Goal: Transaction & Acquisition: Book appointment/travel/reservation

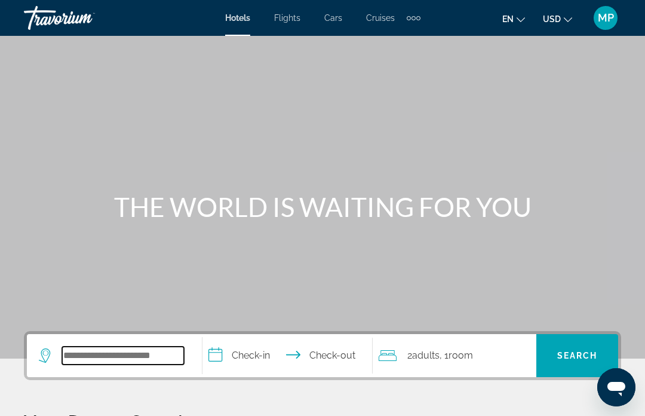
click at [149, 351] on input "Search widget" at bounding box center [123, 356] width 122 height 18
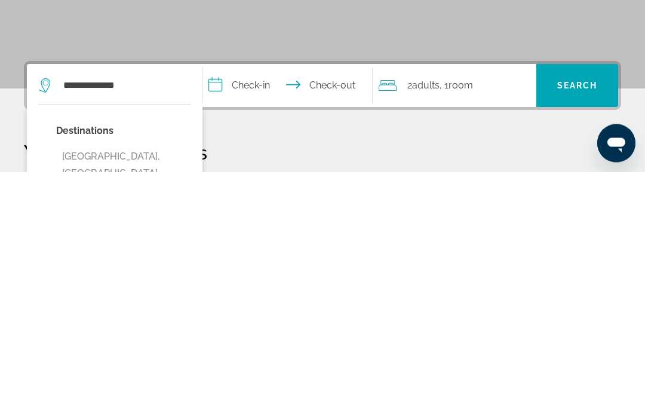
type input "**********"
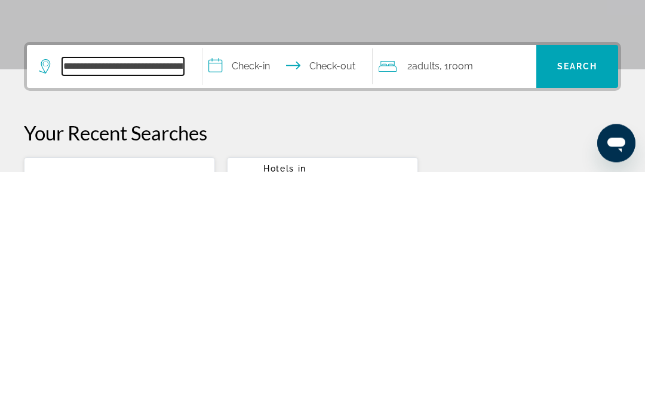
scroll to position [48, 0]
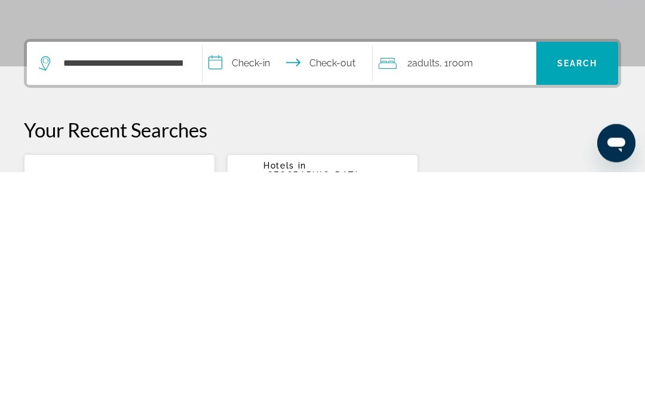
click at [252, 286] on input "**********" at bounding box center [290, 309] width 174 height 47
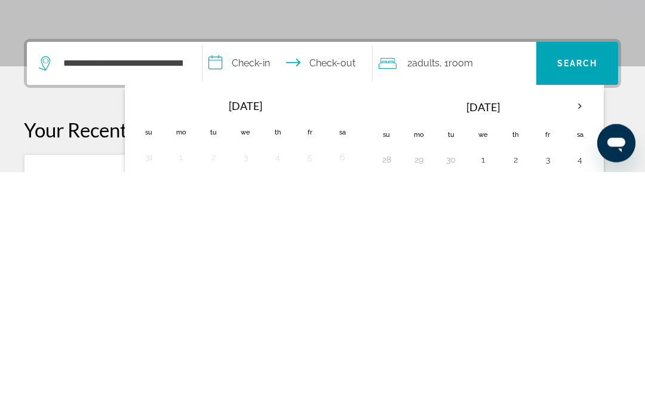
scroll to position [292, 0]
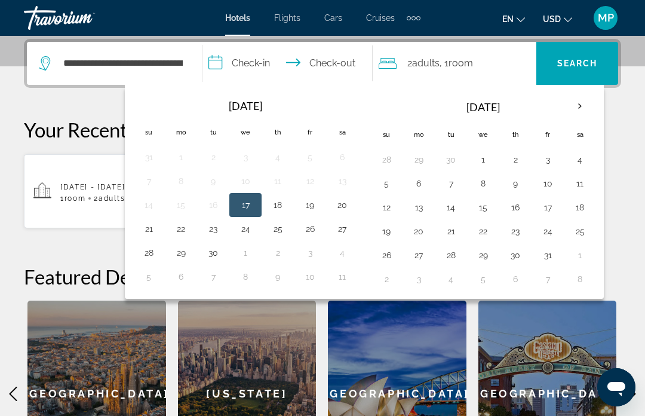
click at [347, 207] on button "20" at bounding box center [342, 205] width 19 height 17
click at [341, 62] on input "**********" at bounding box center [290, 65] width 174 height 47
click at [145, 235] on button "21" at bounding box center [148, 228] width 19 height 17
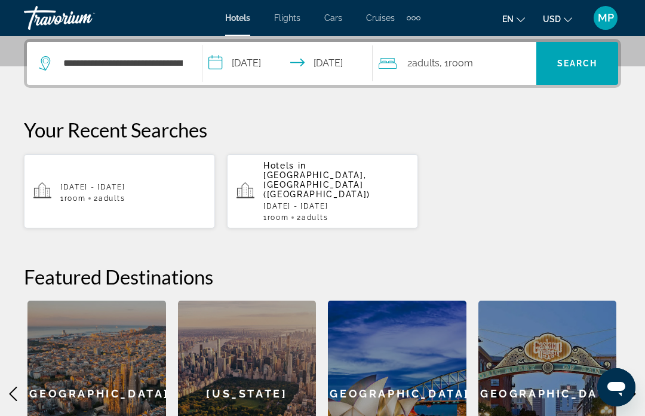
type input "**********"
click at [584, 62] on span "Search" at bounding box center [577, 64] width 41 height 10
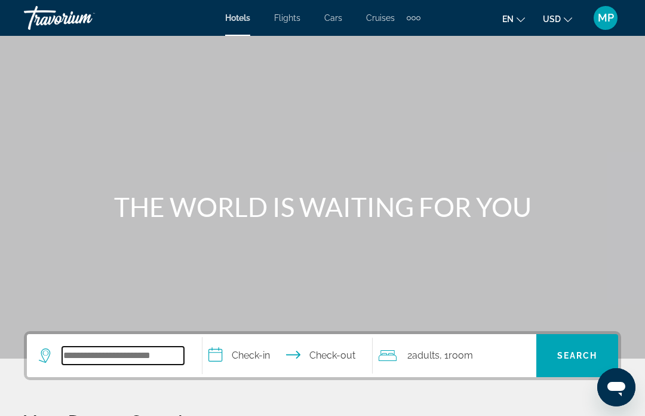
click at [129, 357] on input "Search widget" at bounding box center [123, 356] width 122 height 18
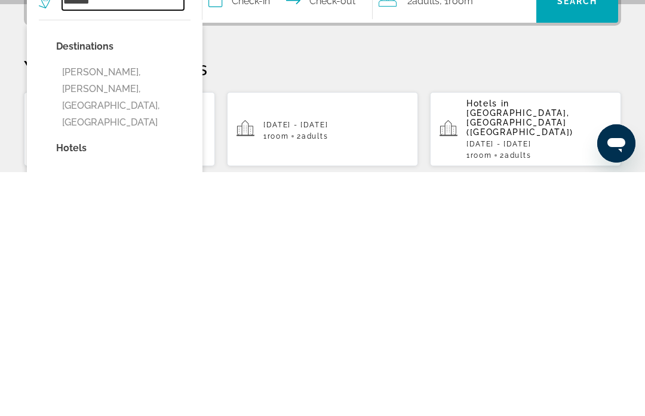
scroll to position [115, 0]
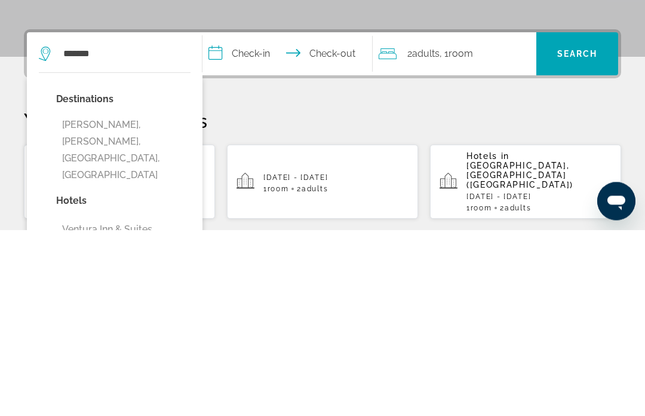
click at [136, 300] on button "Ventura, Ventura - Oxnard, CA, United States" at bounding box center [123, 336] width 134 height 73
type input "**********"
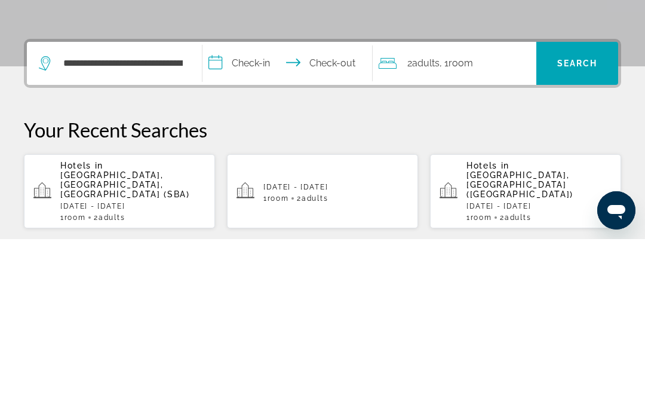
click at [251, 219] on input "**********" at bounding box center [290, 242] width 174 height 47
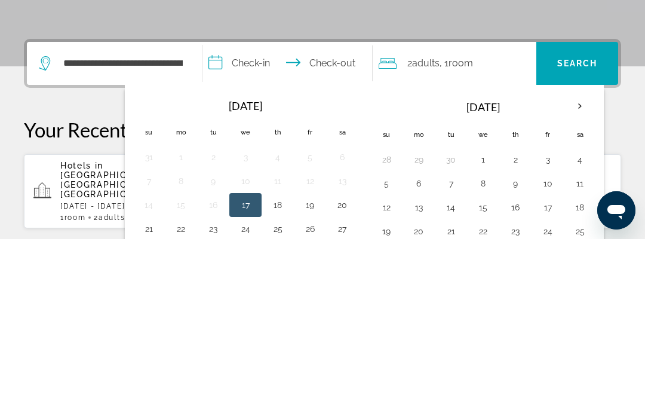
scroll to position [292, 0]
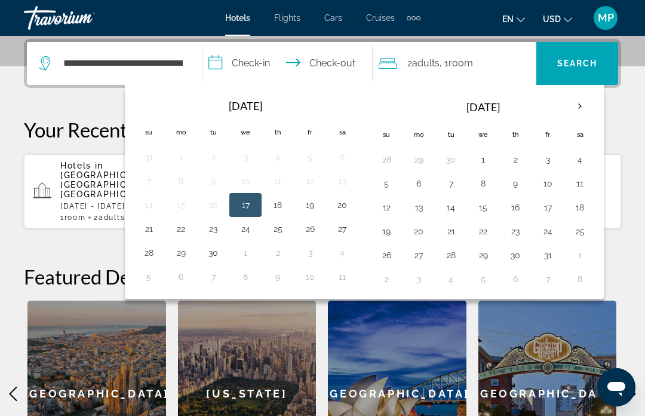
click at [347, 211] on button "20" at bounding box center [342, 205] width 19 height 17
click at [333, 61] on input "**********" at bounding box center [290, 65] width 174 height 47
click at [342, 66] on input "**********" at bounding box center [290, 65] width 174 height 47
click at [236, 66] on input "**********" at bounding box center [290, 65] width 174 height 47
click at [154, 226] on button "21" at bounding box center [148, 228] width 19 height 17
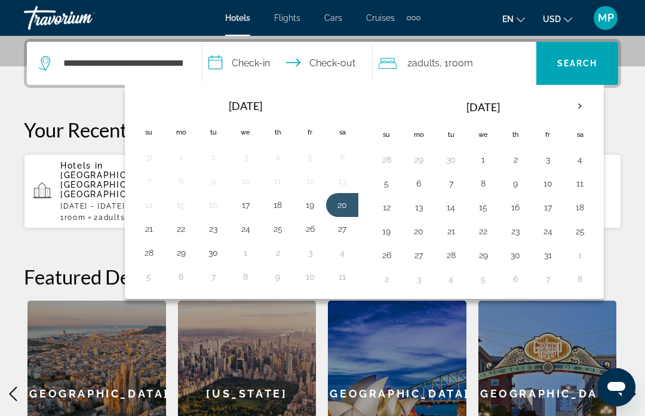
type input "**********"
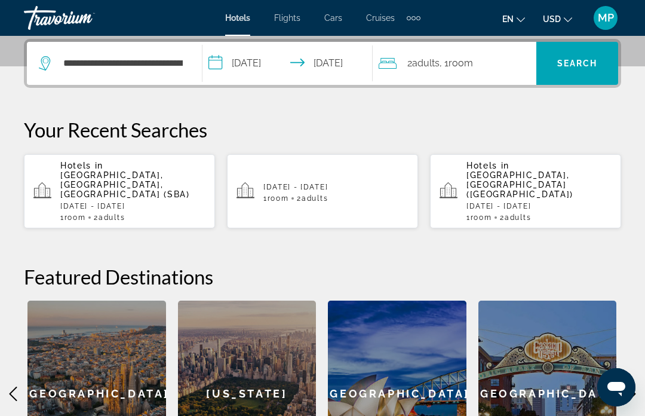
click at [454, 66] on span "Room" at bounding box center [461, 62] width 24 height 11
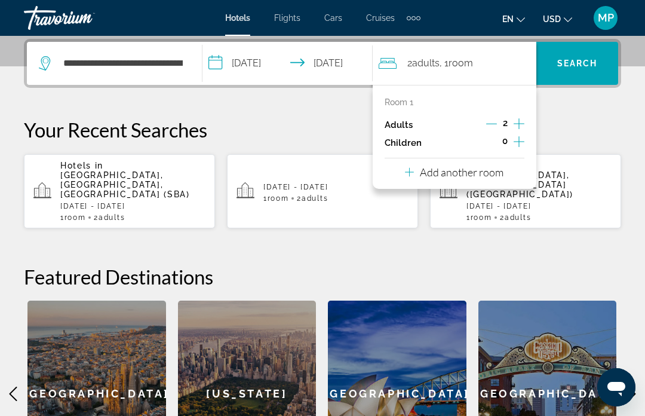
click at [470, 168] on p "Add another room" at bounding box center [462, 171] width 84 height 13
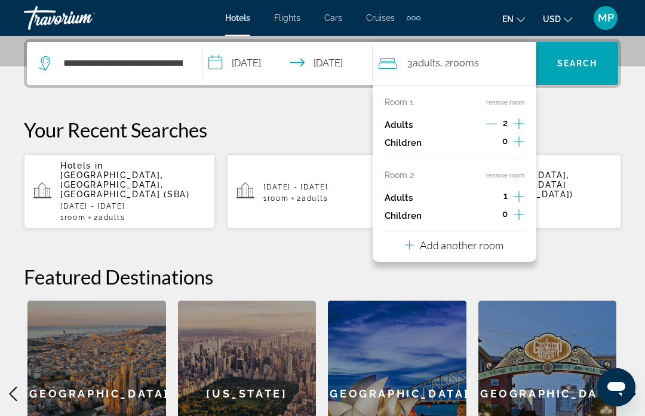
click at [519, 214] on icon "Increment children" at bounding box center [519, 214] width 11 height 11
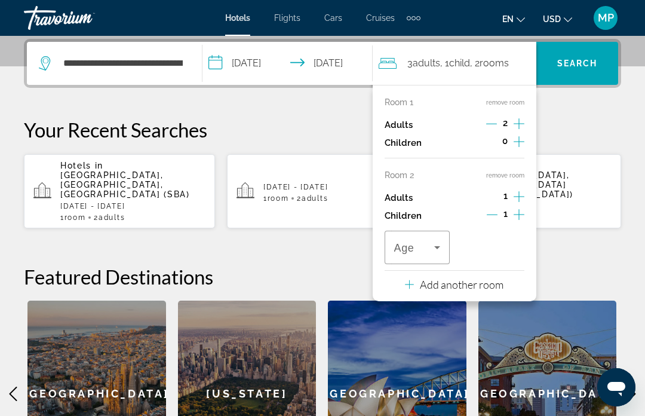
click at [522, 210] on icon "Increment children" at bounding box center [519, 214] width 11 height 14
click at [437, 246] on icon "Travelers: 3 adults, 2 children" at bounding box center [437, 247] width 6 height 3
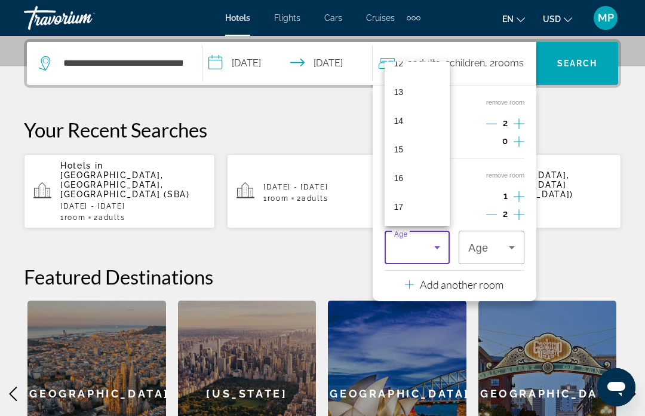
scroll to position [361, 0]
click at [410, 164] on mat-option "15" at bounding box center [418, 149] width 66 height 29
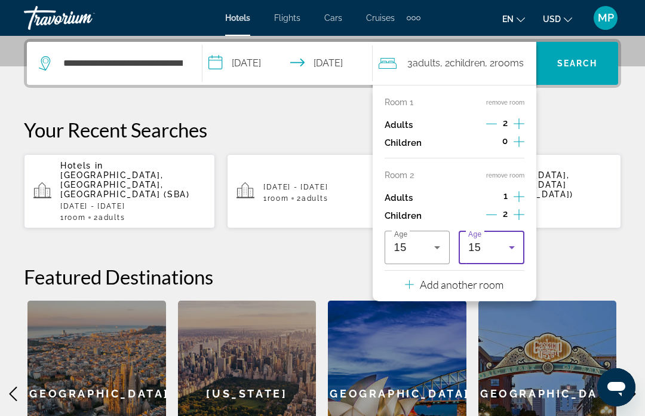
click at [511, 244] on icon "Travelers: 3 adults, 2 children" at bounding box center [512, 247] width 14 height 14
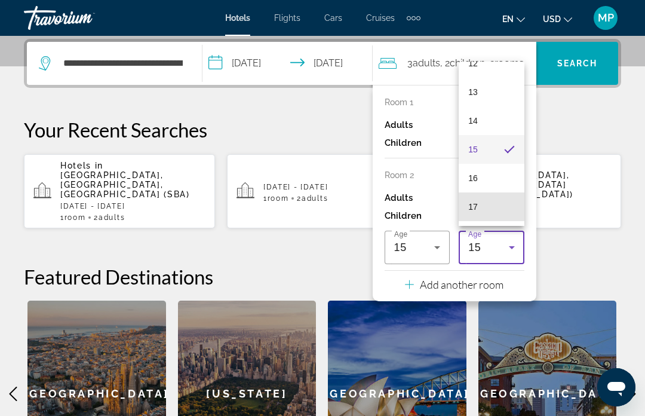
click at [483, 221] on mat-option "17" at bounding box center [492, 206] width 66 height 29
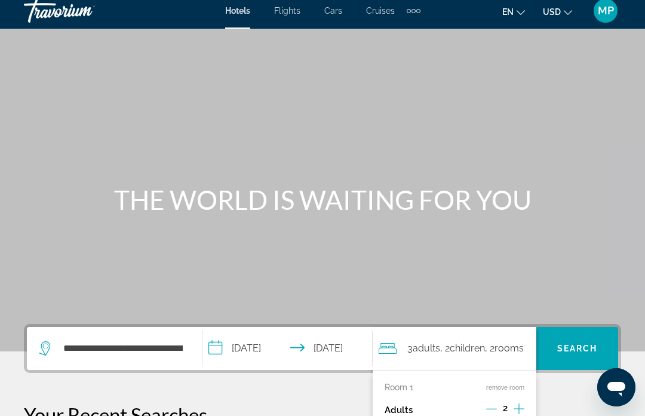
scroll to position [0, 0]
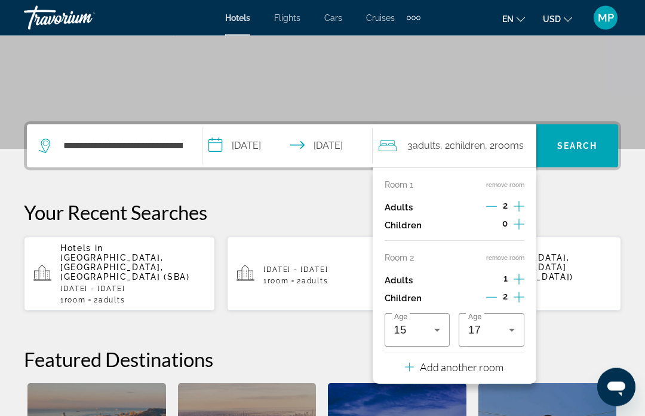
click at [584, 147] on span "Search" at bounding box center [577, 147] width 41 height 10
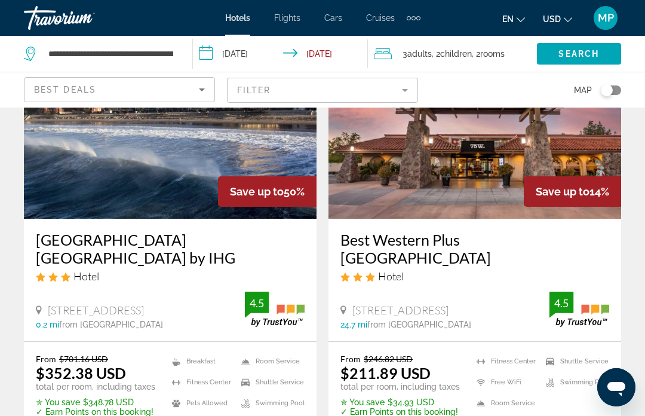
scroll to position [138, 0]
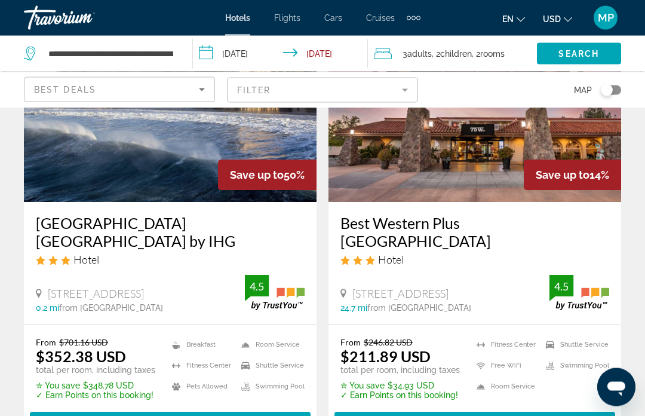
click at [495, 415] on span "Select Room" at bounding box center [475, 423] width 72 height 10
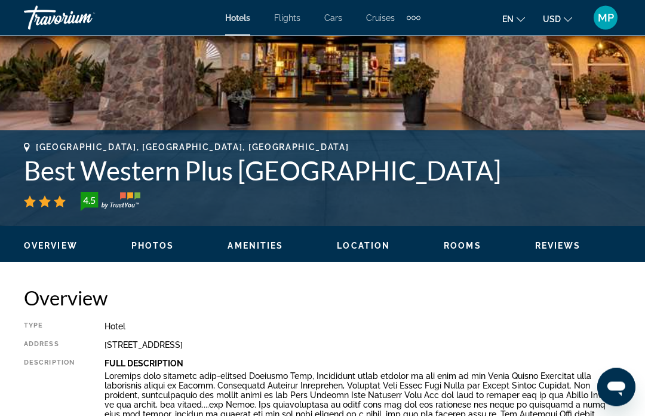
scroll to position [378, 0]
click at [255, 249] on span "Amenities" at bounding box center [256, 246] width 56 height 10
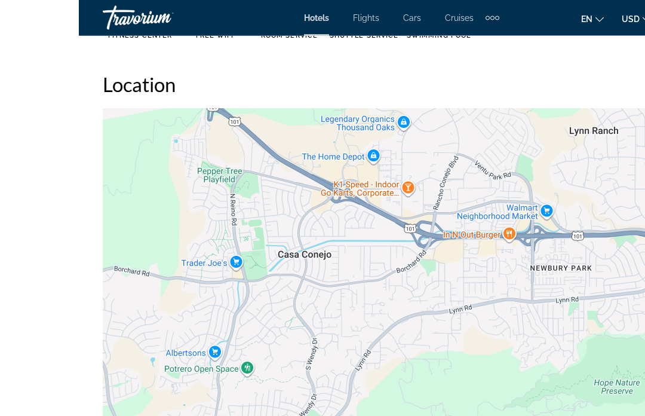
scroll to position [1302, 0]
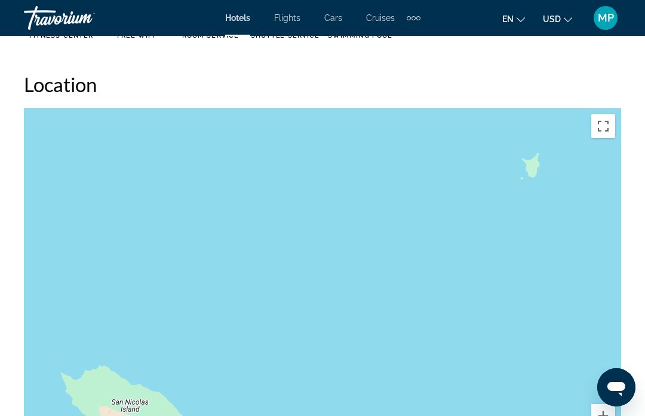
click at [185, 7] on div "Hotels Flights Cars Cruises Activities Hotels Flights Cars Cruises Activities e…" at bounding box center [322, 17] width 645 height 31
click at [246, 21] on span "Hotels" at bounding box center [237, 18] width 25 height 10
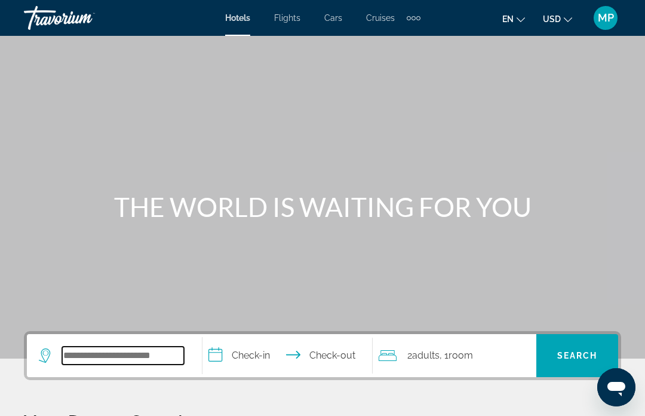
click at [177, 356] on input "Search widget" at bounding box center [123, 356] width 122 height 18
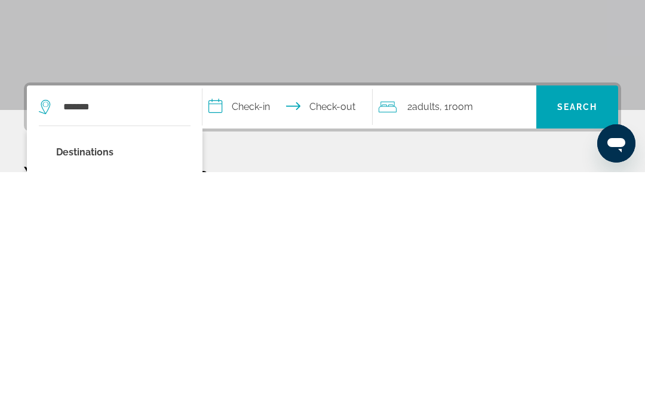
type input "**********"
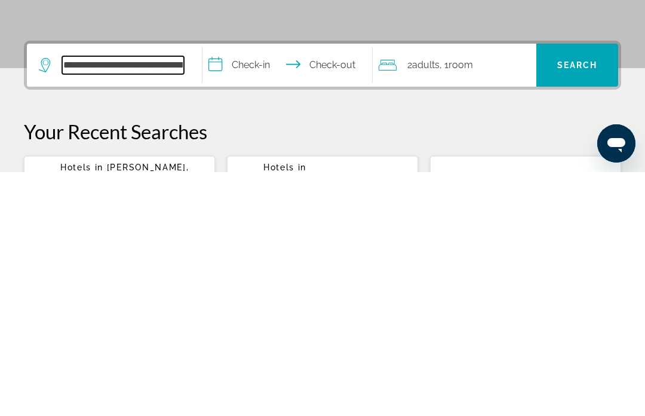
scroll to position [48, 0]
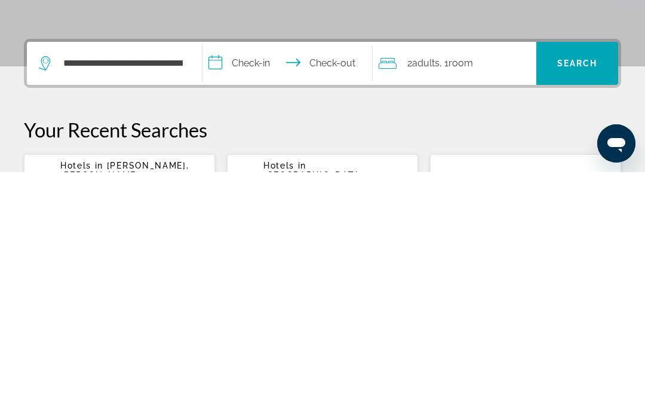
click at [250, 286] on input "**********" at bounding box center [290, 309] width 174 height 47
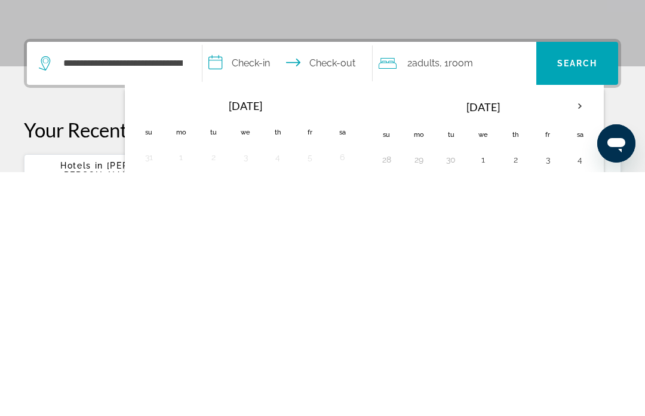
scroll to position [292, 0]
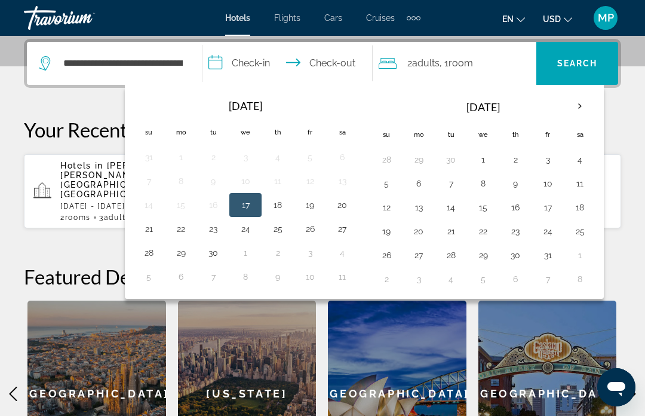
click at [344, 206] on button "20" at bounding box center [342, 205] width 19 height 17
click at [333, 58] on input "**********" at bounding box center [290, 65] width 174 height 47
click at [143, 228] on button "21" at bounding box center [148, 228] width 19 height 17
type input "**********"
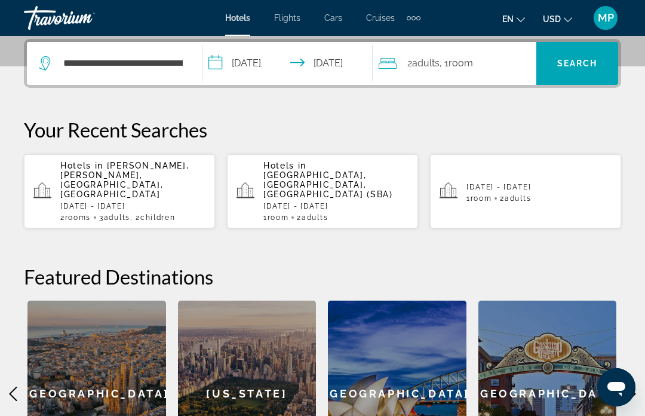
click at [464, 67] on span "Room" at bounding box center [461, 62] width 24 height 11
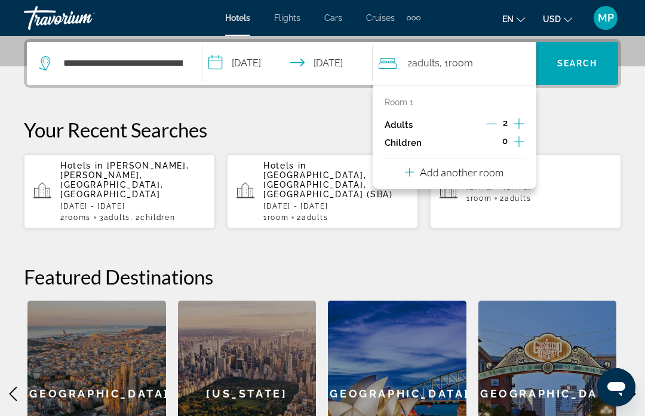
click at [482, 173] on p "Add another room" at bounding box center [462, 171] width 84 height 13
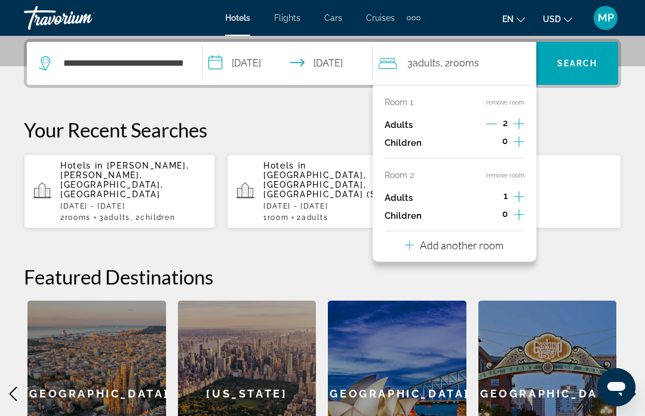
click at [518, 197] on icon "Increment adults" at bounding box center [519, 196] width 11 height 14
click at [492, 197] on icon "Decrement adults" at bounding box center [491, 197] width 11 height 1
click at [523, 217] on icon "Increment children" at bounding box center [519, 214] width 11 height 14
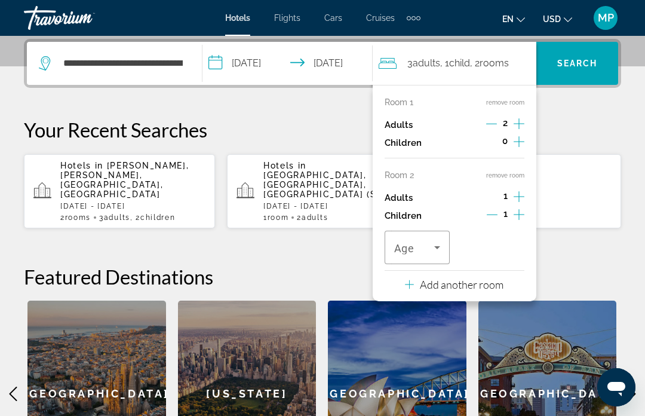
click at [525, 213] on button "Increment children" at bounding box center [519, 216] width 11 height 18
click at [441, 245] on icon "Travelers: 3 adults, 2 children" at bounding box center [437, 247] width 14 height 14
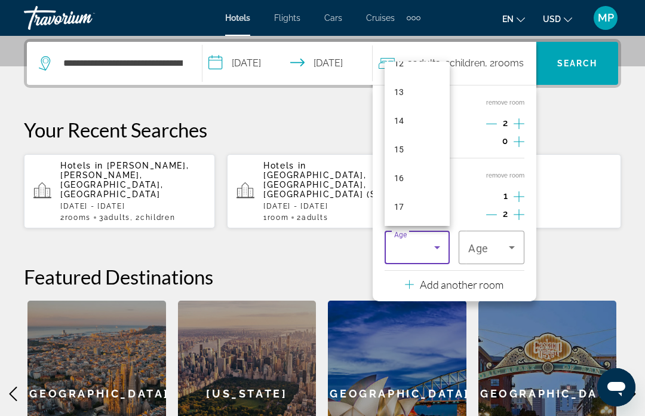
scroll to position [361, 0]
click at [412, 164] on mat-option "15" at bounding box center [418, 149] width 66 height 29
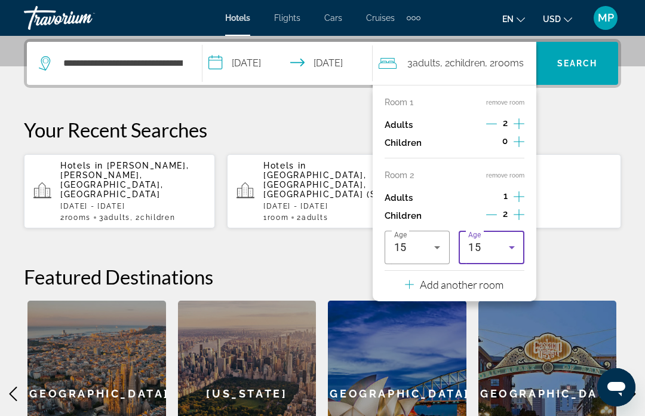
click at [512, 245] on icon "Travelers: 3 adults, 2 children" at bounding box center [512, 247] width 14 height 14
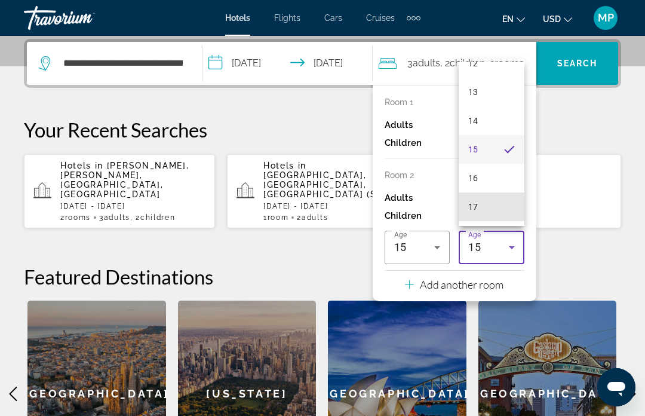
click at [480, 221] on mat-option "17" at bounding box center [492, 206] width 66 height 29
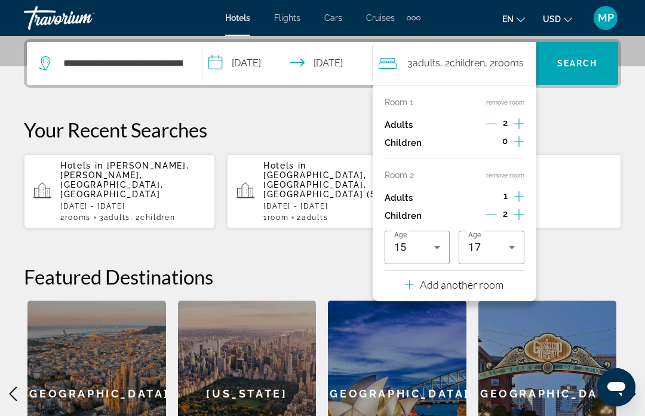
click at [586, 63] on span "Search" at bounding box center [577, 64] width 41 height 10
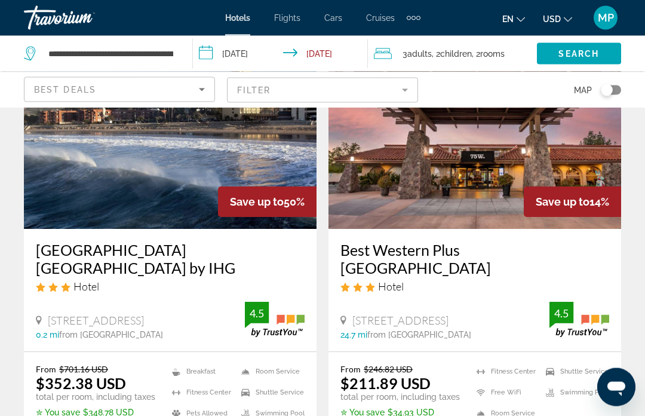
scroll to position [112, 0]
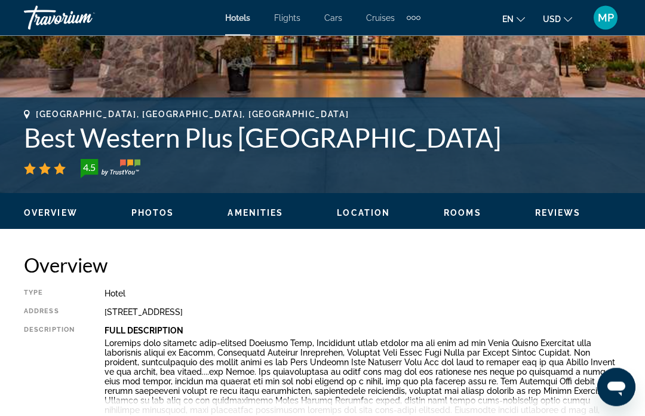
scroll to position [410, 0]
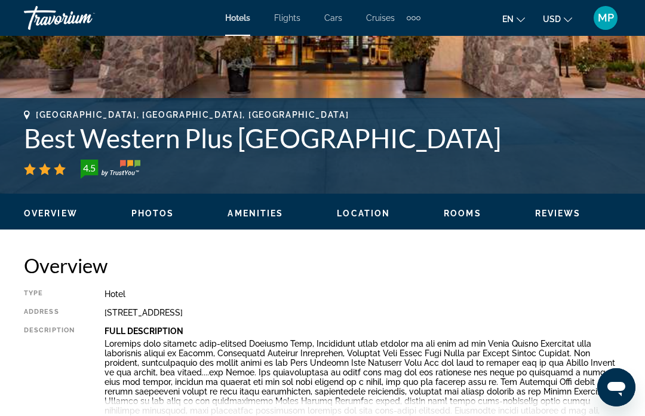
click at [264, 218] on span "Amenities" at bounding box center [256, 214] width 56 height 10
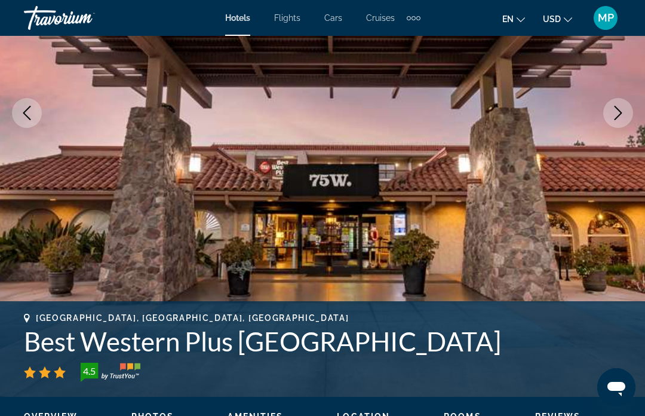
scroll to position [206, 0]
click at [613, 113] on icon "Next image" at bounding box center [618, 113] width 14 height 14
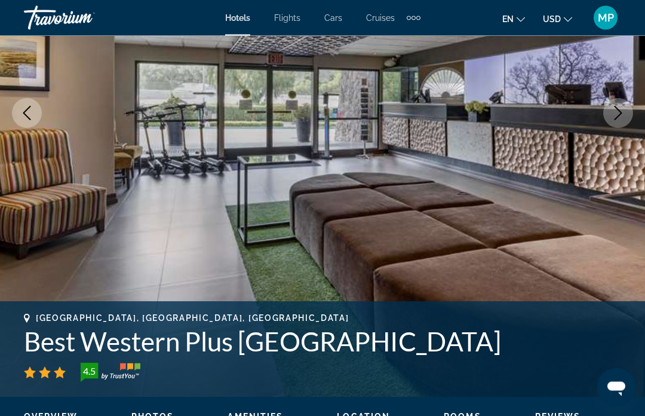
click at [619, 114] on icon "Next image" at bounding box center [618, 113] width 14 height 14
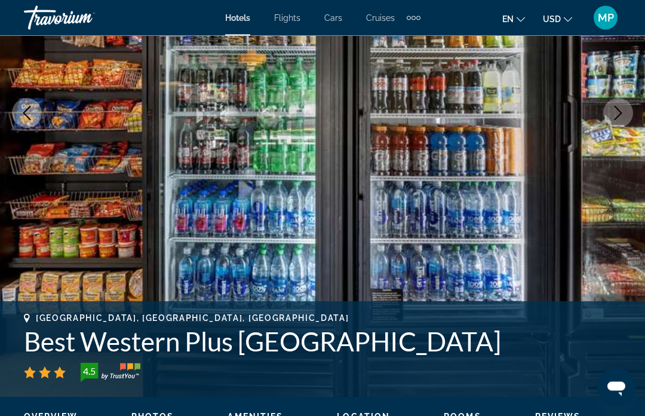
click at [622, 114] on icon "Next image" at bounding box center [618, 113] width 14 height 14
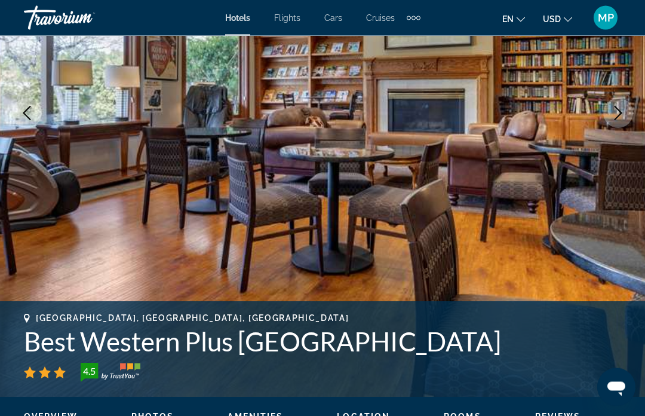
click at [616, 111] on icon "Next image" at bounding box center [618, 113] width 14 height 14
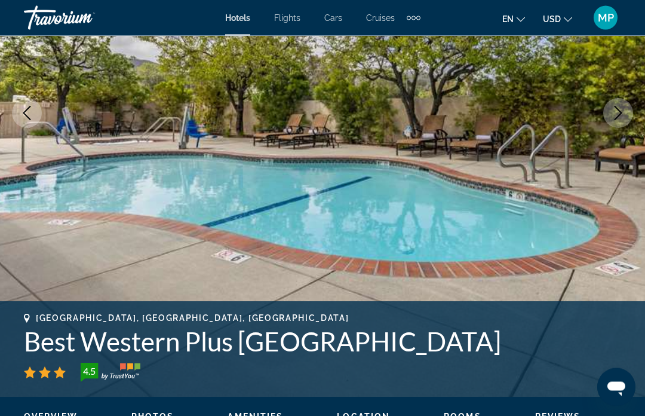
click at [621, 110] on icon "Next image" at bounding box center [618, 113] width 14 height 14
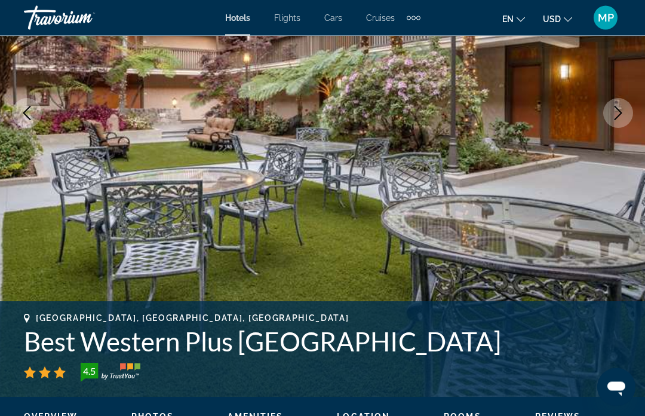
click at [621, 111] on icon "Next image" at bounding box center [618, 113] width 14 height 14
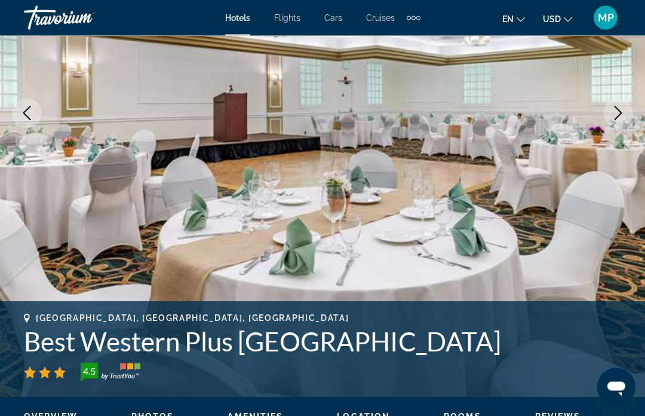
click at [624, 115] on icon "Next image" at bounding box center [618, 113] width 14 height 14
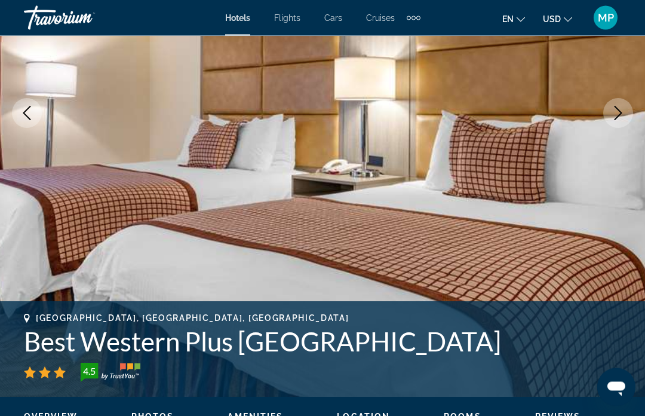
click at [621, 112] on icon "Next image" at bounding box center [619, 113] width 8 height 14
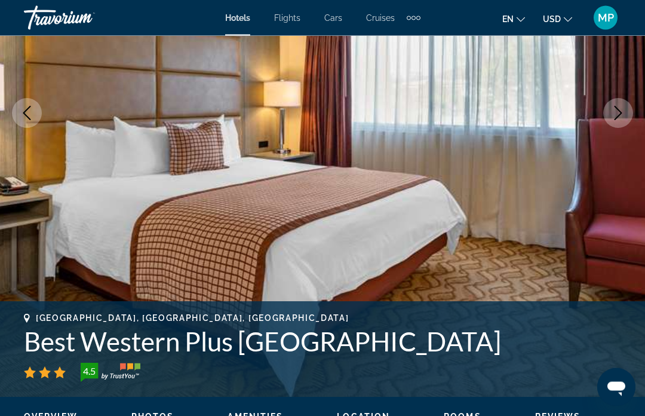
click at [617, 116] on icon "Next image" at bounding box center [618, 113] width 14 height 14
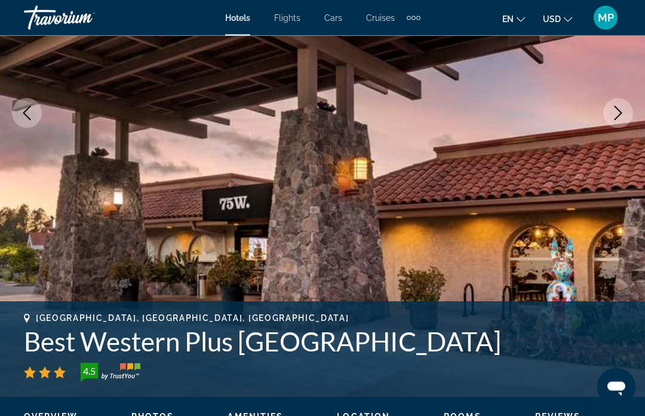
click at [620, 117] on icon "Next image" at bounding box center [618, 113] width 14 height 14
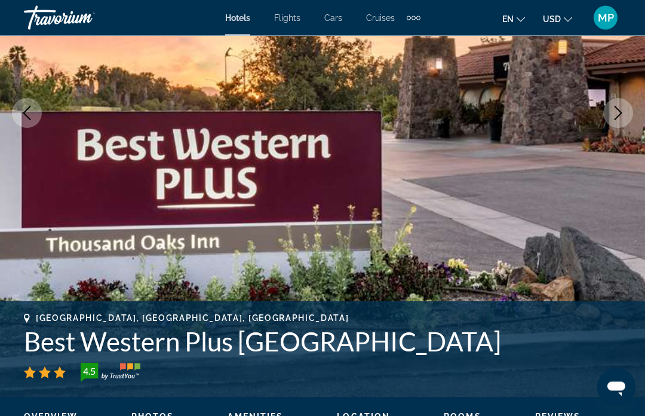
click at [615, 113] on icon "Next image" at bounding box center [618, 113] width 14 height 14
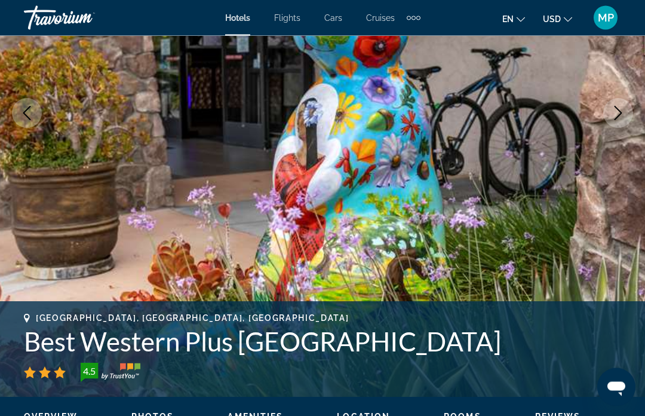
click at [620, 109] on icon "Next image" at bounding box center [618, 113] width 14 height 14
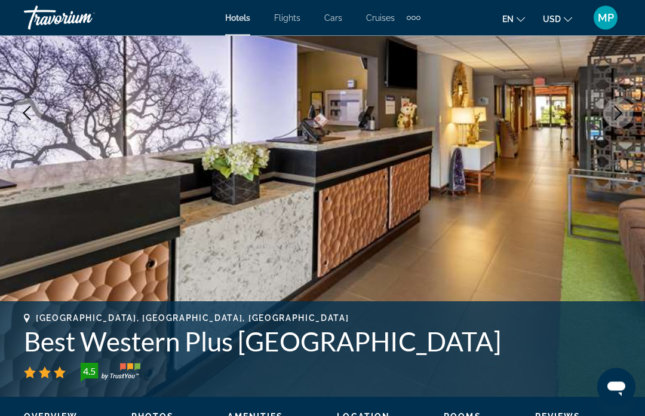
click at [620, 112] on icon "Next image" at bounding box center [618, 113] width 14 height 14
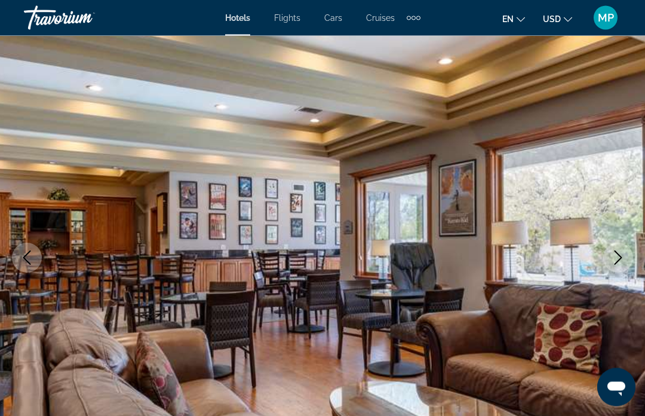
scroll to position [0, 0]
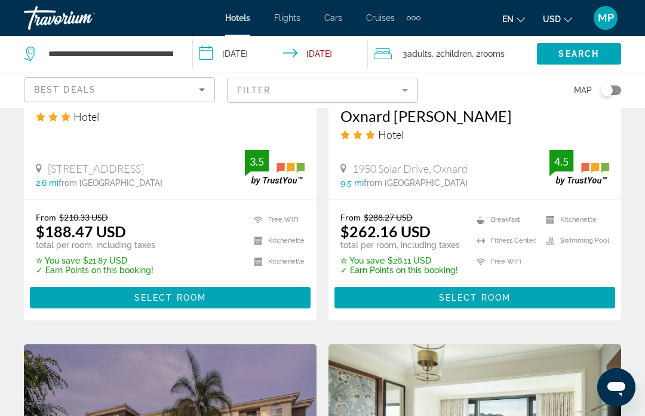
scroll to position [1176, 0]
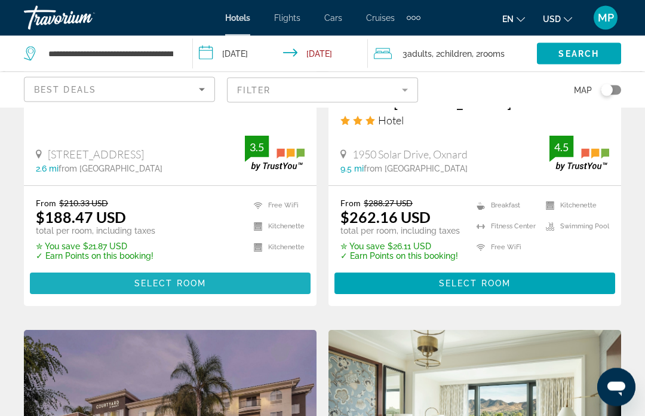
click at [207, 269] on span "Main content" at bounding box center [170, 283] width 281 height 29
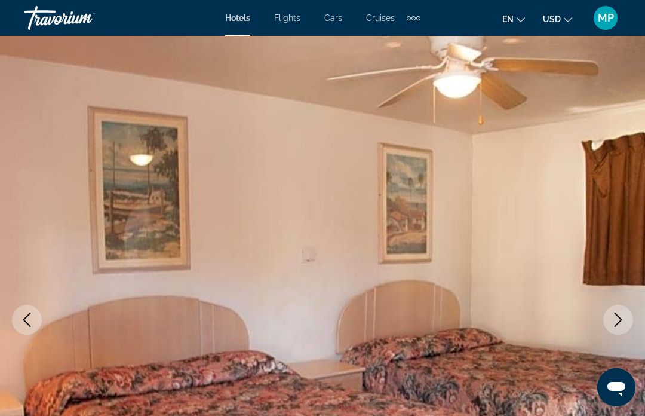
click at [619, 324] on icon "Next image" at bounding box center [618, 319] width 14 height 14
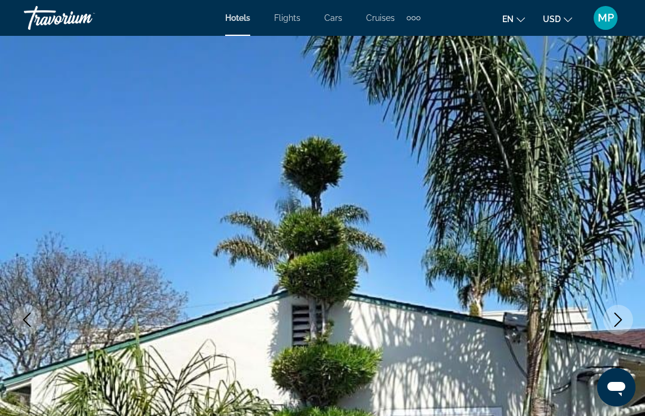
click at [619, 321] on icon "Next image" at bounding box center [618, 319] width 14 height 14
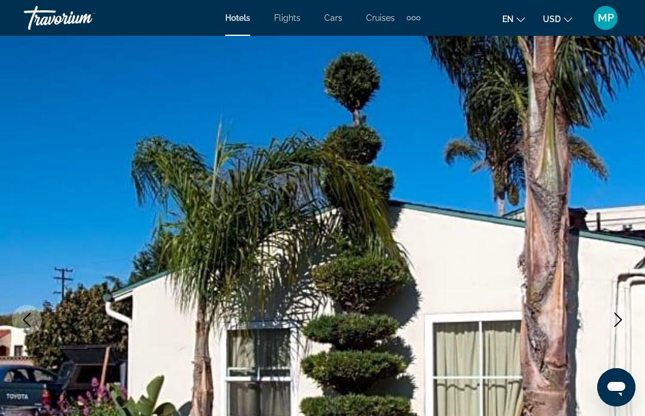
click at [617, 317] on icon "Next image" at bounding box center [618, 319] width 14 height 14
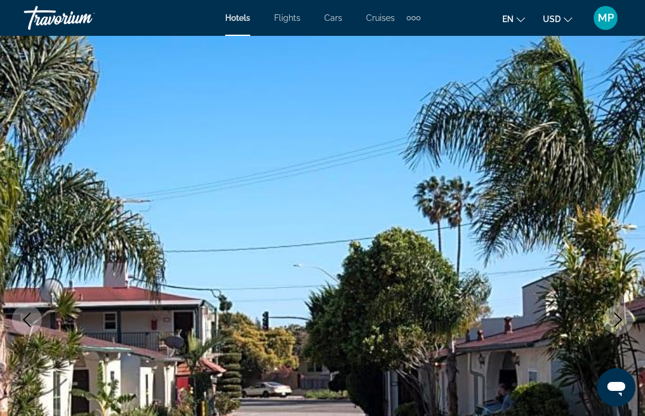
click at [618, 323] on icon "Next image" at bounding box center [619, 319] width 8 height 14
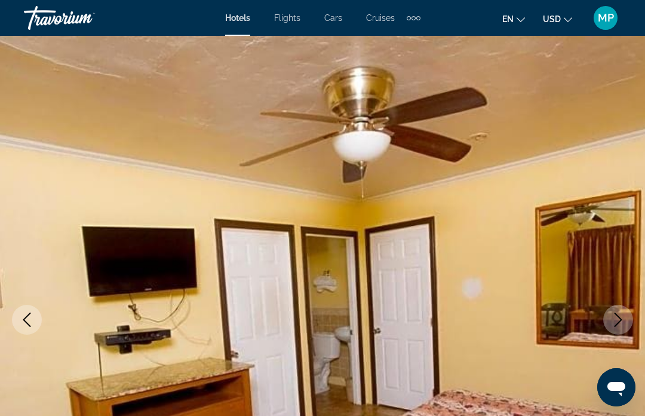
click at [621, 321] on icon "Next image" at bounding box center [619, 319] width 8 height 14
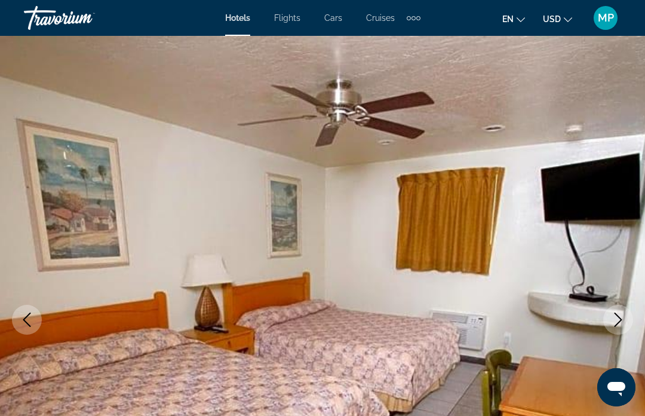
click at [621, 312] on button "Next image" at bounding box center [618, 320] width 30 height 30
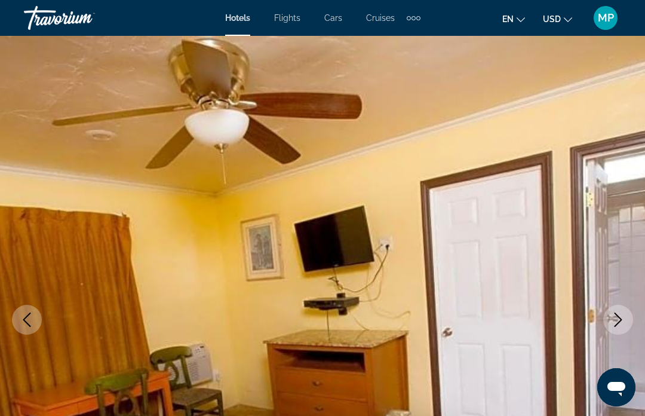
click at [623, 319] on icon "Next image" at bounding box center [618, 319] width 14 height 14
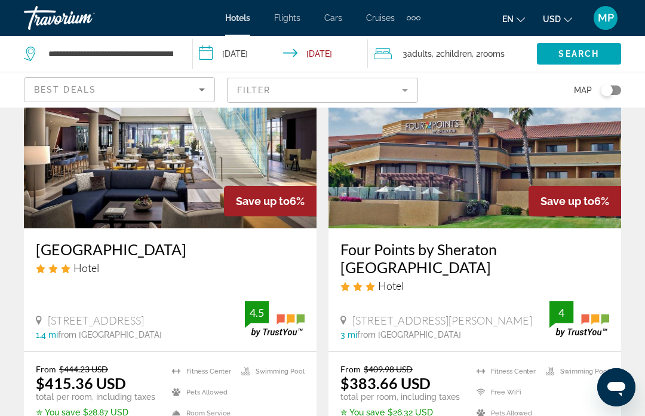
scroll to position [2404, 0]
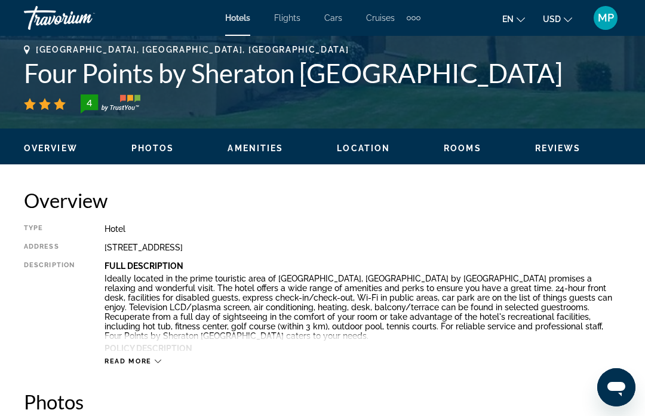
scroll to position [483, 0]
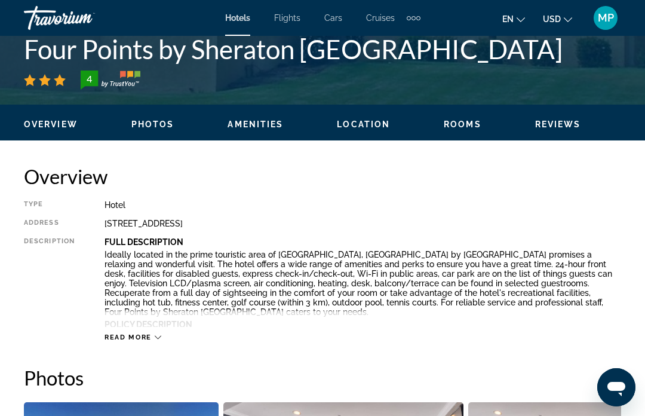
click at [255, 128] on span "Amenities" at bounding box center [256, 124] width 56 height 10
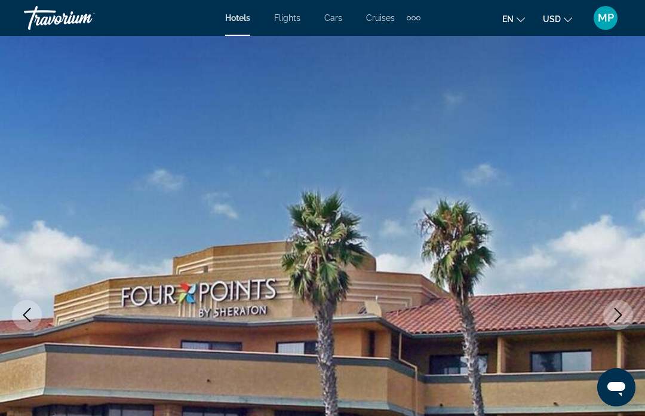
scroll to position [0, 0]
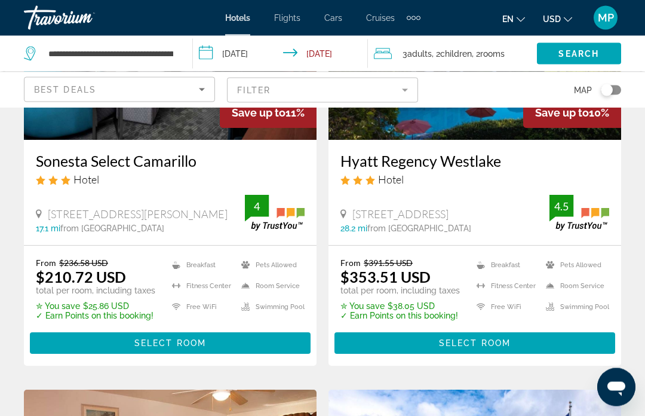
scroll to position [689, 0]
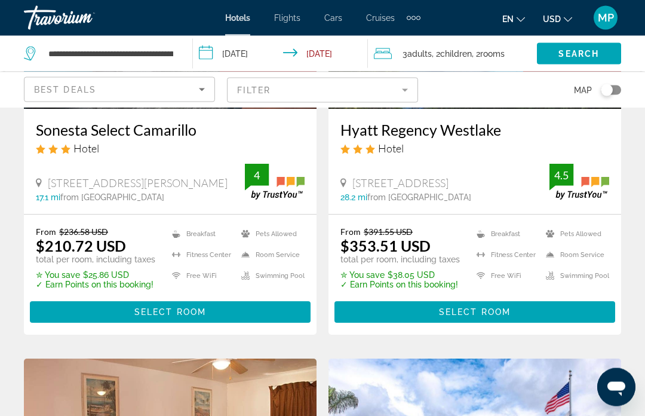
click at [250, 298] on span "Main content" at bounding box center [170, 312] width 281 height 29
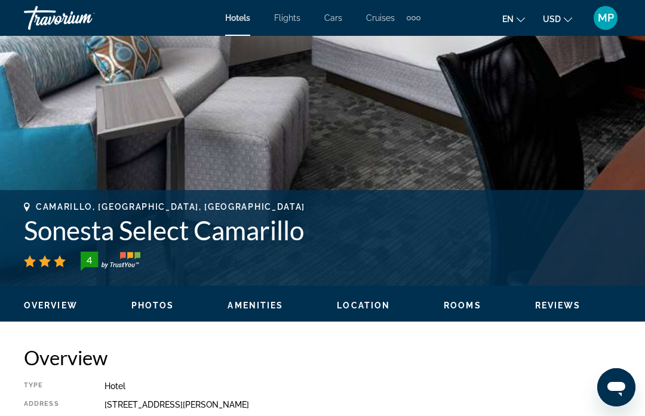
click at [266, 303] on span "Amenities" at bounding box center [256, 306] width 56 height 10
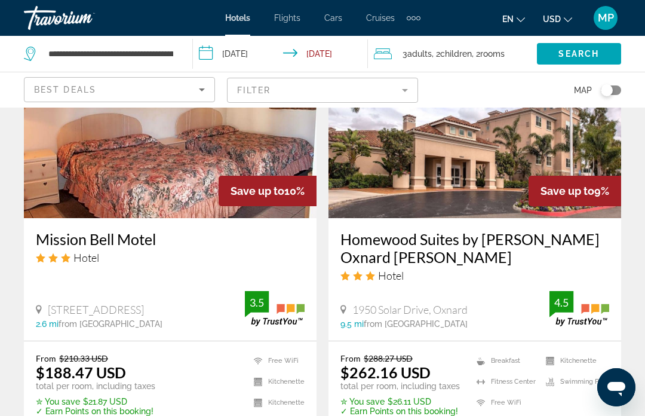
scroll to position [1057, 0]
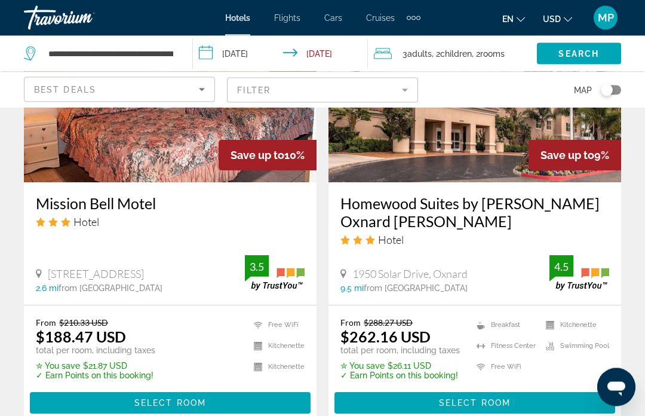
click at [525, 389] on span "Main content" at bounding box center [475, 403] width 281 height 29
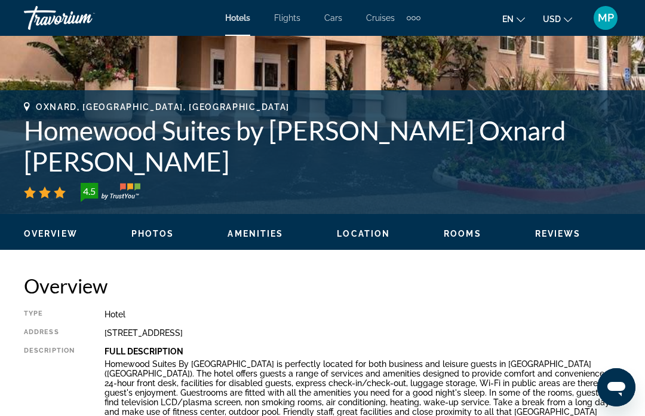
click at [256, 234] on span "Amenities" at bounding box center [256, 234] width 56 height 10
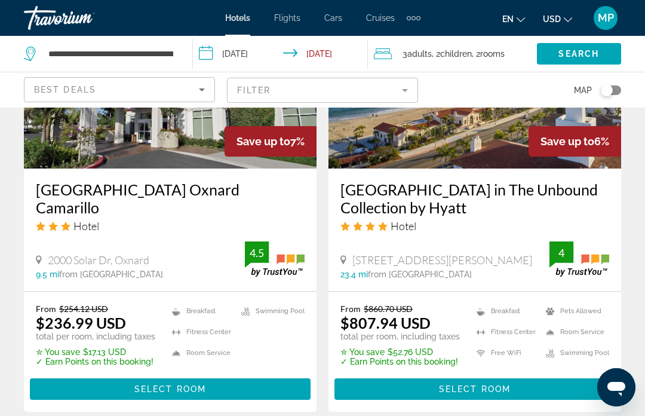
scroll to position [2025, 0]
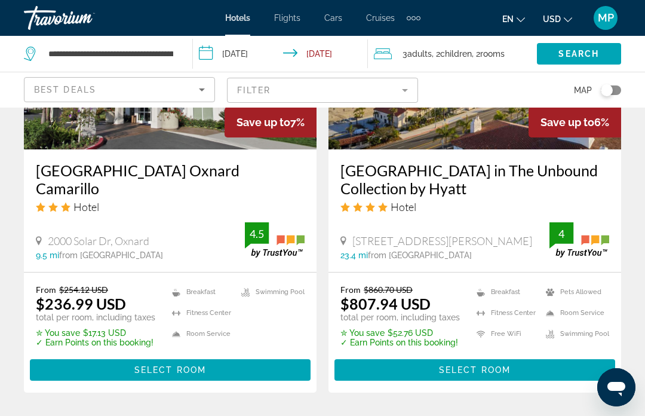
click at [249, 355] on span "Main content" at bounding box center [170, 369] width 281 height 29
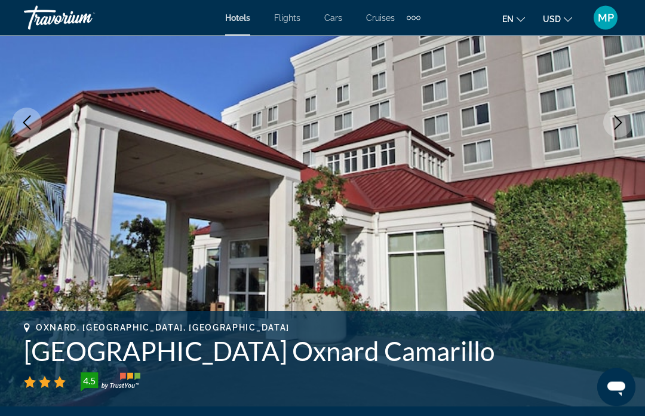
scroll to position [235, 0]
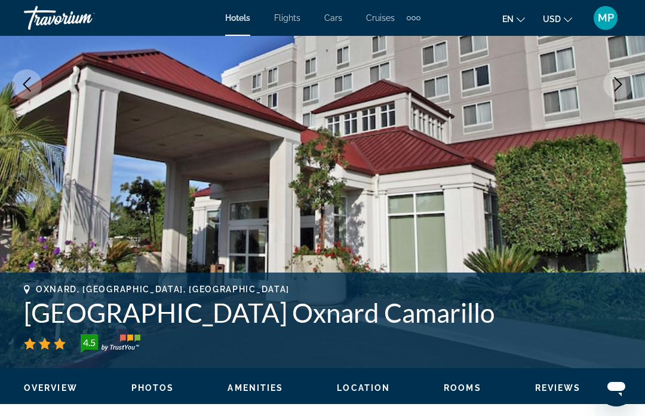
click at [163, 385] on span "Photos" at bounding box center [152, 388] width 43 height 10
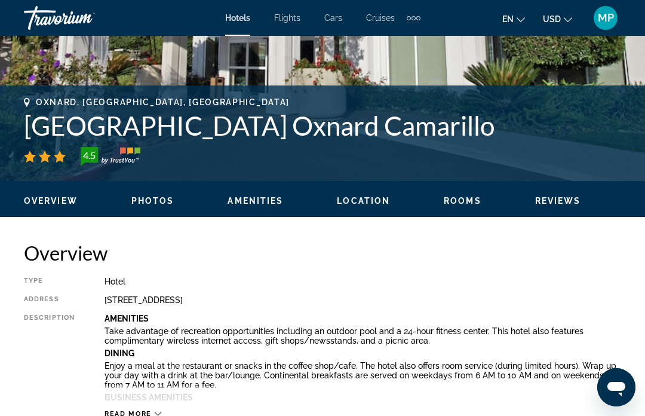
scroll to position [793, 0]
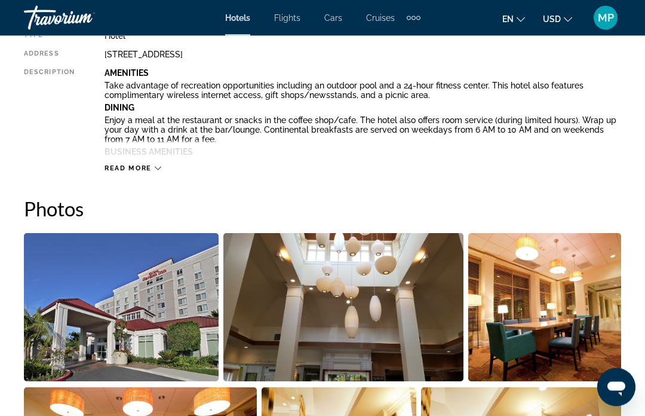
click at [160, 168] on icon "Main content" at bounding box center [158, 169] width 7 height 4
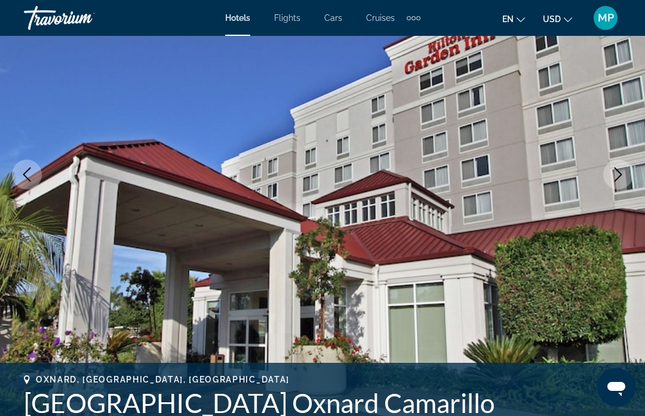
scroll to position [0, 0]
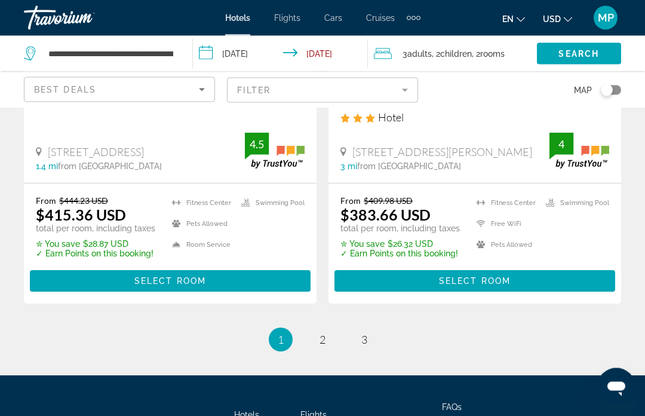
scroll to position [2602, 0]
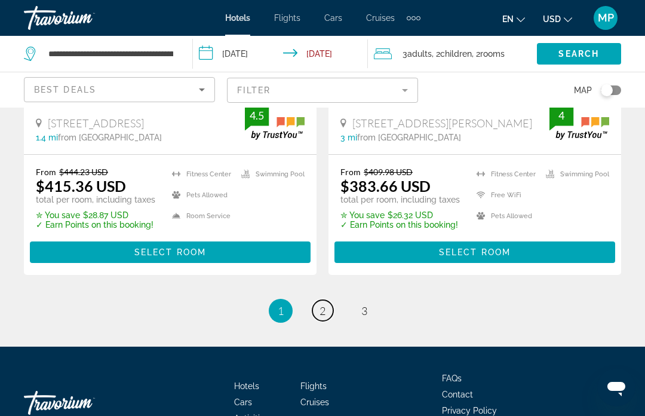
click at [325, 300] on link "page 2" at bounding box center [322, 310] width 21 height 21
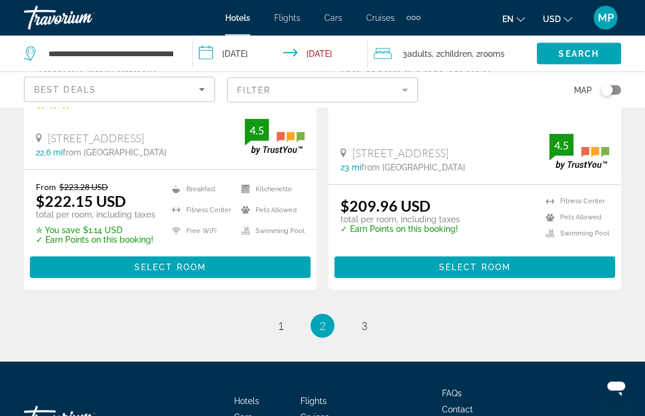
scroll to position [2636, 0]
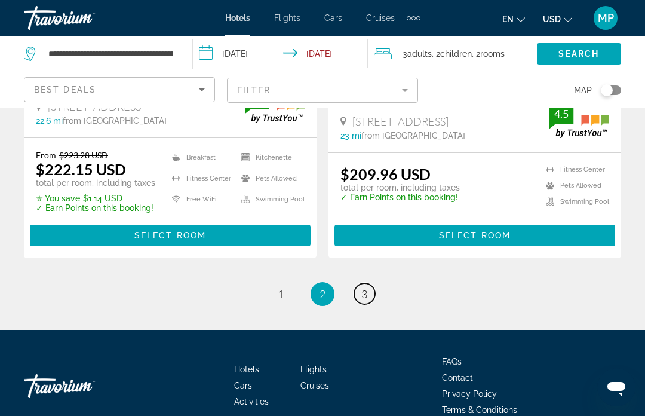
click at [369, 283] on link "page 3" at bounding box center [364, 293] width 21 height 21
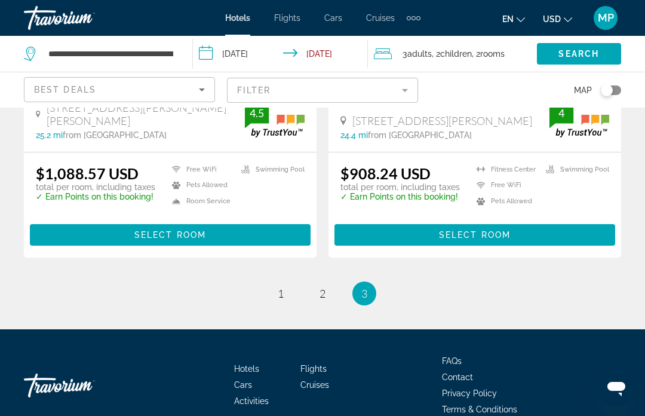
scroll to position [1639, 0]
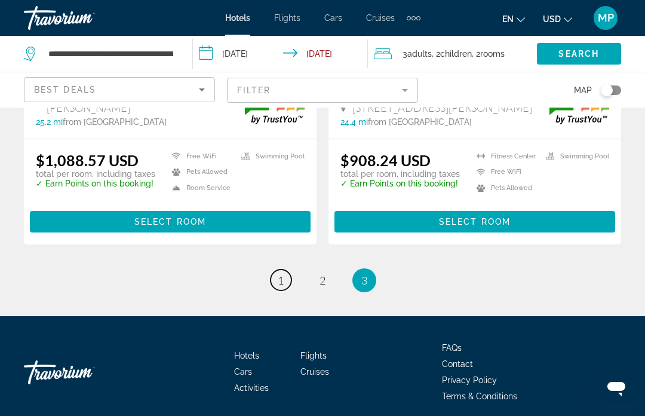
click at [273, 274] on link "page 1" at bounding box center [281, 279] width 21 height 21
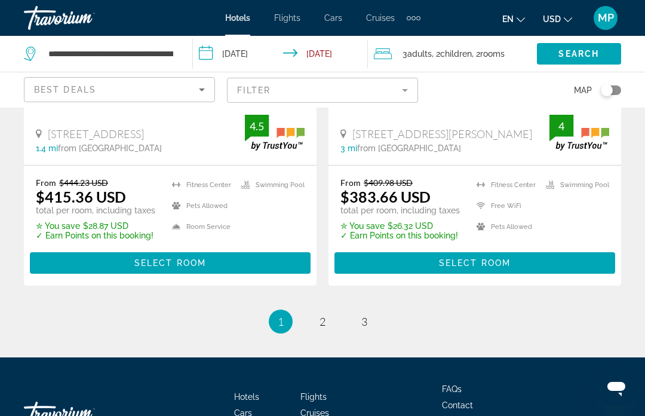
scroll to position [2602, 0]
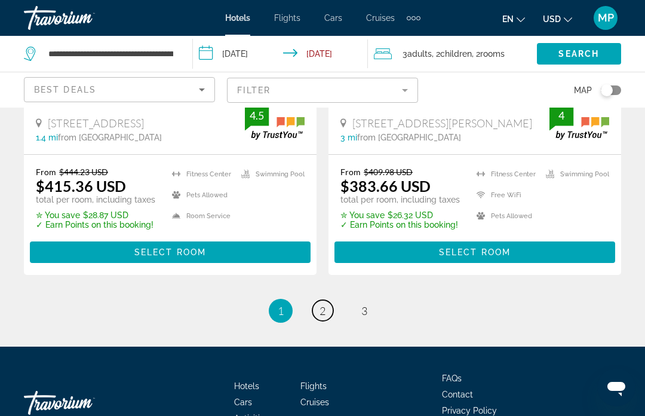
click at [315, 300] on link "page 2" at bounding box center [322, 310] width 21 height 21
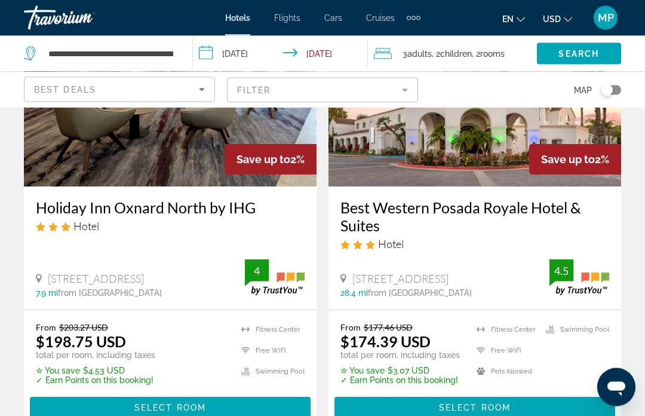
scroll to position [1534, 0]
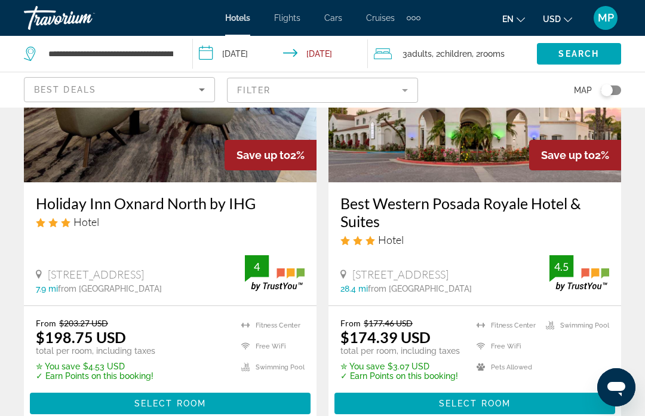
click at [199, 403] on span "Select Room" at bounding box center [170, 403] width 72 height 10
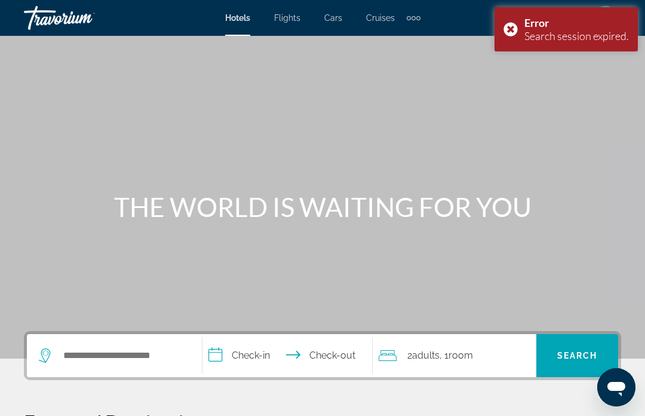
click at [504, 28] on div "Error Search session expired." at bounding box center [566, 29] width 143 height 44
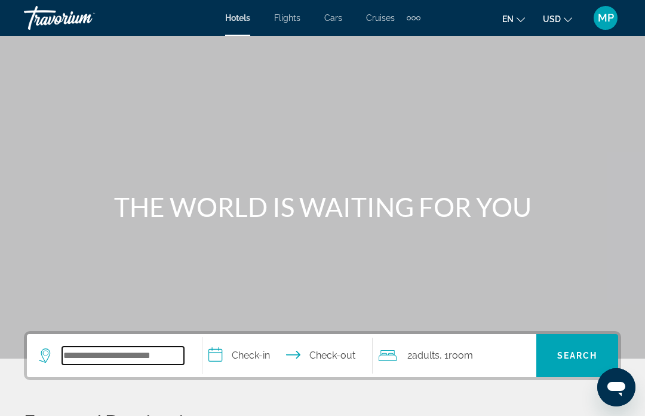
click at [171, 360] on input "Search widget" at bounding box center [123, 356] width 122 height 18
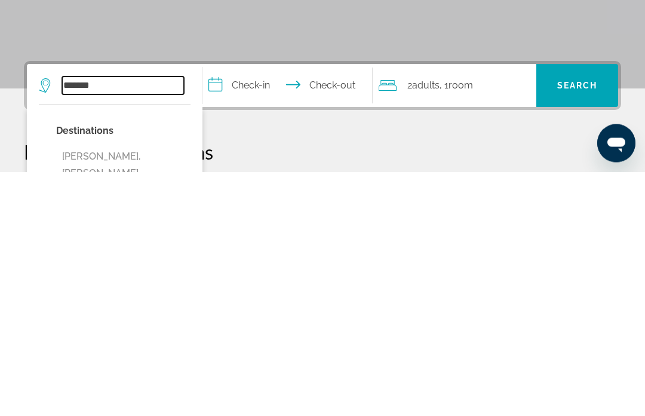
type input "*******"
click at [257, 308] on input "**********" at bounding box center [290, 331] width 174 height 47
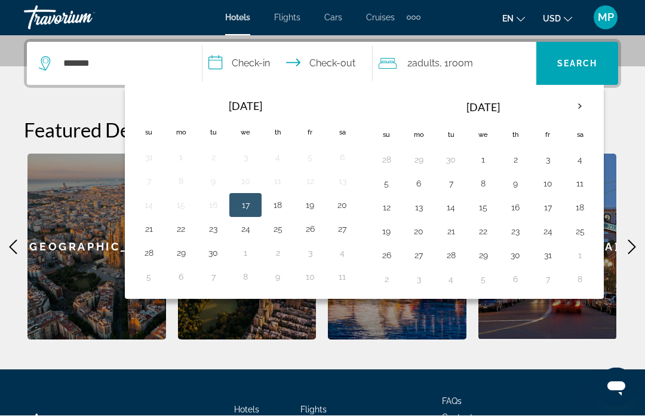
scroll to position [292, 0]
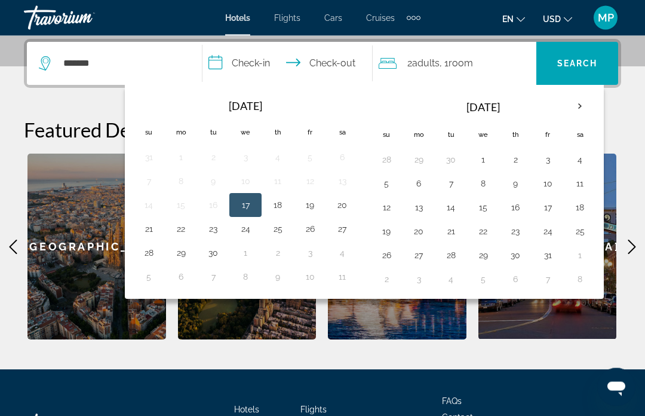
click at [339, 212] on button "20" at bounding box center [342, 205] width 19 height 17
click at [339, 56] on input "**********" at bounding box center [290, 65] width 174 height 47
click at [149, 232] on button "21" at bounding box center [148, 229] width 19 height 17
type input "**********"
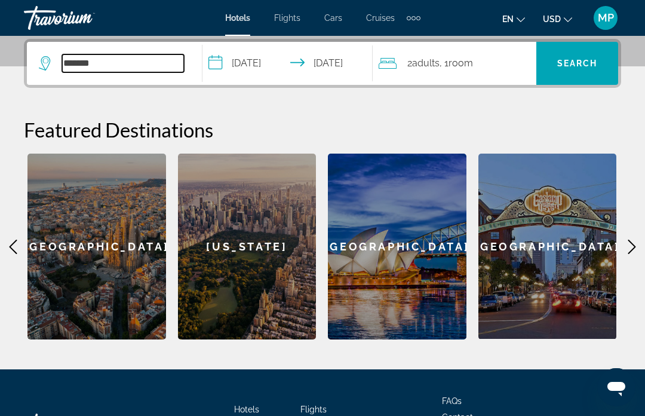
click at [130, 57] on input "*******" at bounding box center [123, 63] width 122 height 18
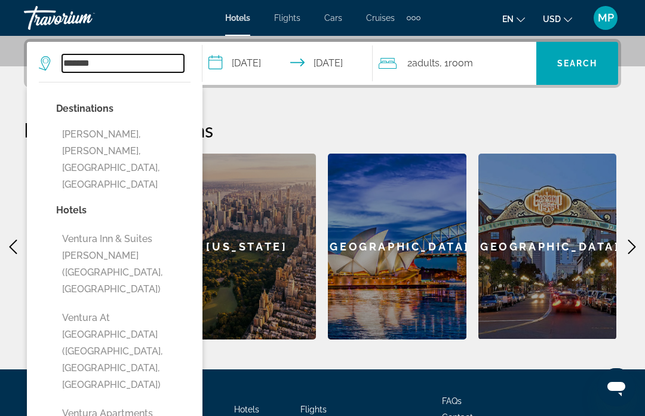
scroll to position [292, 0]
click at [148, 141] on button "Ventura, Ventura - Oxnard, CA, United States" at bounding box center [123, 160] width 134 height 73
type input "**********"
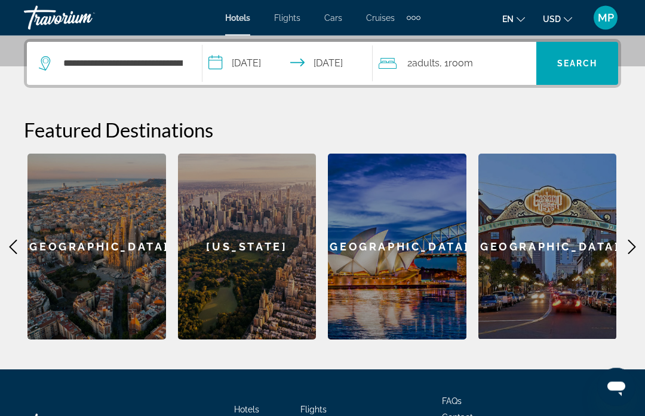
click at [446, 67] on span ", 1 Room rooms" at bounding box center [456, 64] width 33 height 17
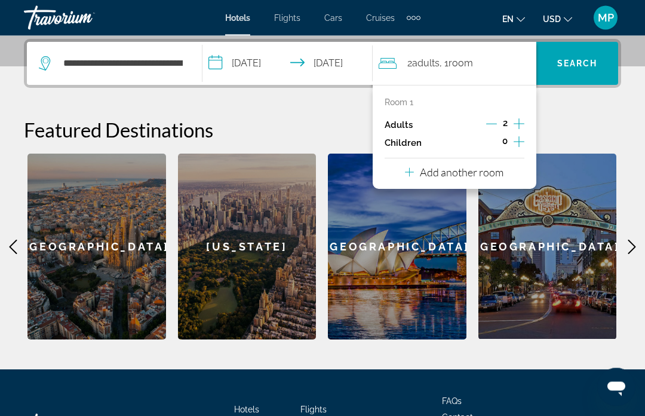
click at [477, 169] on p "Add another room" at bounding box center [462, 172] width 84 height 13
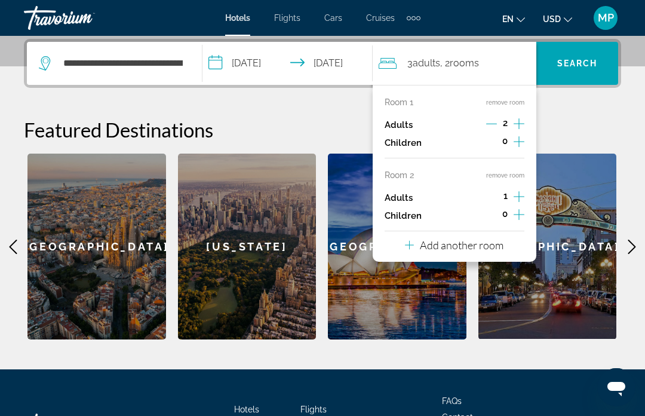
click at [517, 216] on icon "Increment children" at bounding box center [519, 214] width 11 height 14
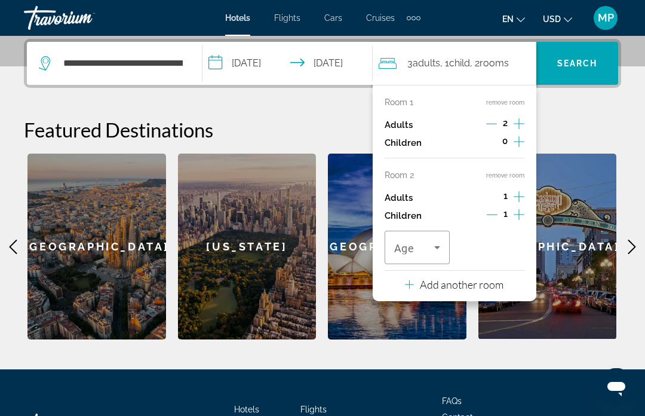
click at [520, 212] on icon "Increment children" at bounding box center [519, 214] width 11 height 14
click at [436, 240] on icon "Travelers: 3 adults, 2 children" at bounding box center [437, 247] width 14 height 14
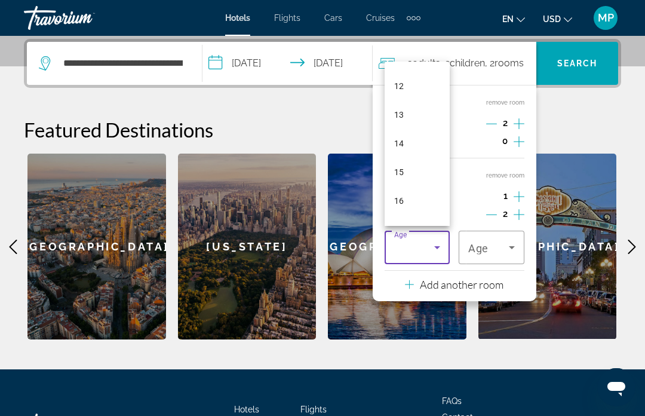
scroll to position [344, 0]
click at [419, 170] on mat-option "15" at bounding box center [418, 166] width 66 height 29
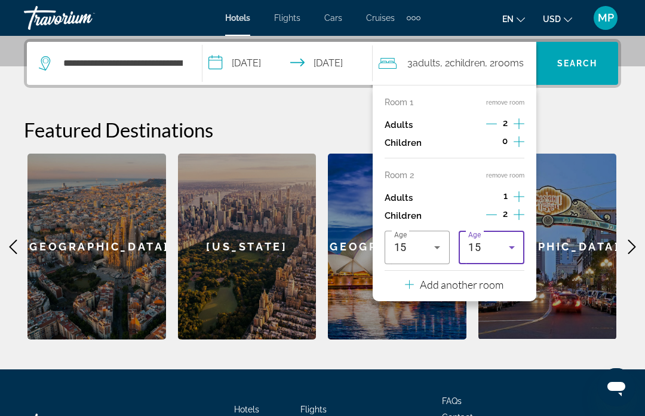
click at [513, 246] on icon "Travelers: 3 adults, 2 children" at bounding box center [512, 247] width 6 height 3
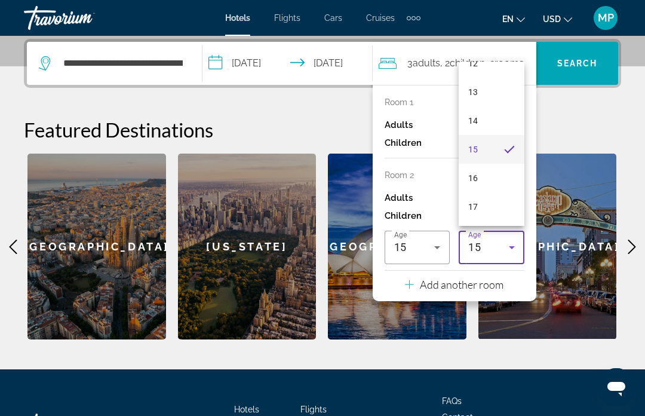
scroll to position [361, 0]
click at [486, 212] on mat-option "17" at bounding box center [492, 206] width 66 height 29
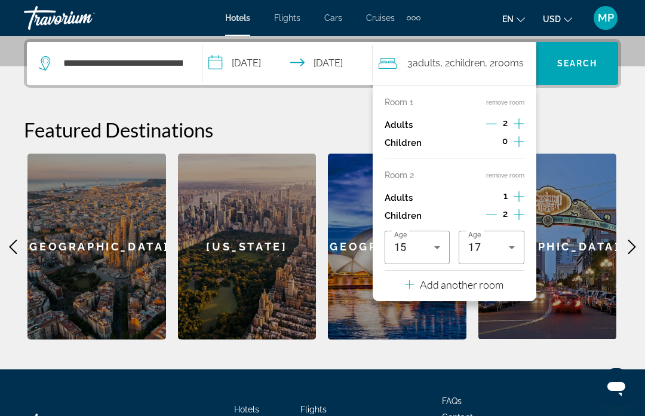
click at [588, 61] on span "Search" at bounding box center [577, 64] width 41 height 10
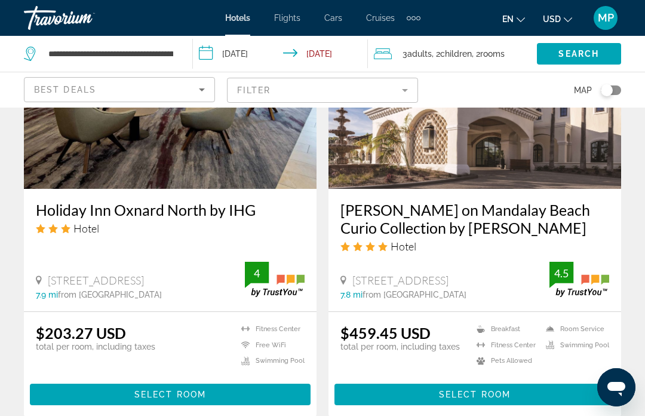
scroll to position [1918, 0]
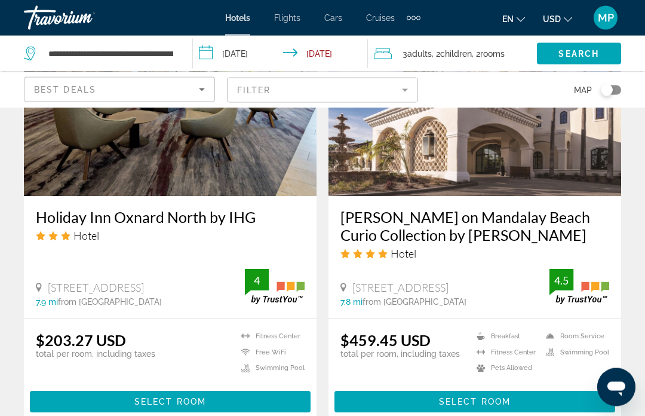
click at [240, 390] on span "Main content" at bounding box center [170, 402] width 281 height 29
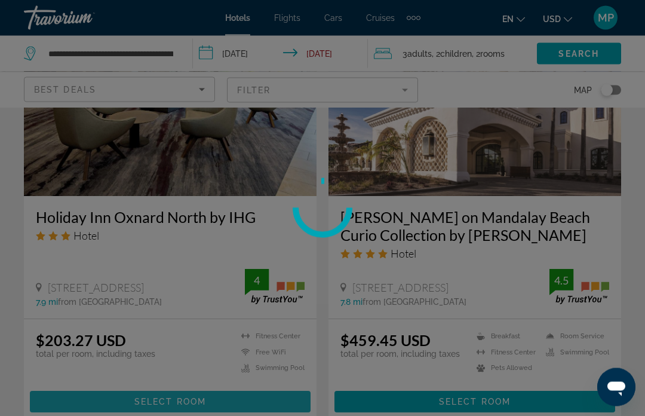
scroll to position [1919, 0]
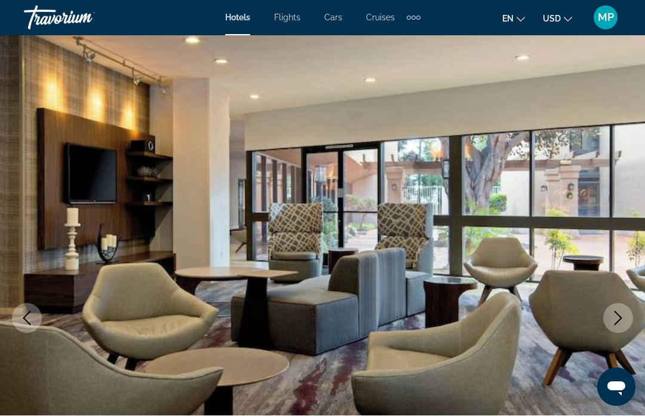
scroll to position [2, 0]
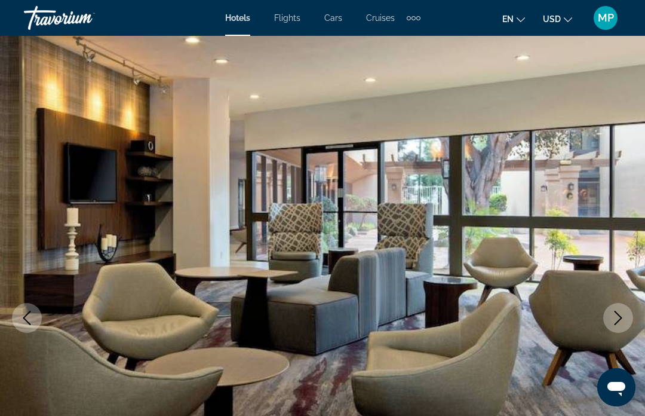
click at [625, 311] on icon "Next image" at bounding box center [618, 318] width 14 height 14
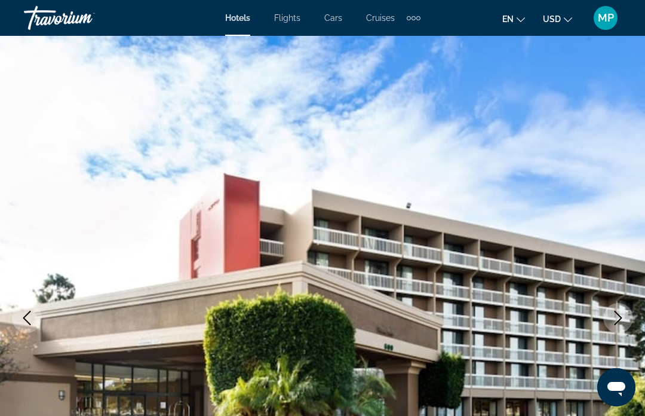
click at [619, 315] on icon "Next image" at bounding box center [619, 318] width 8 height 14
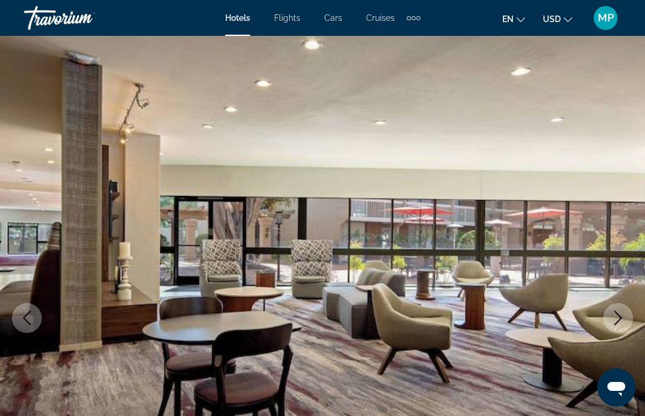
click at [617, 318] on icon "Next image" at bounding box center [618, 318] width 14 height 14
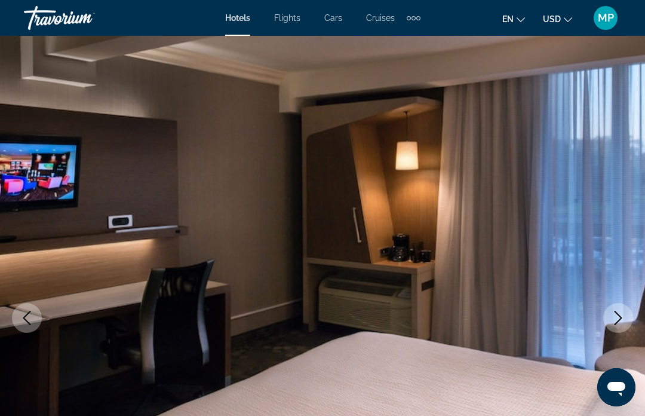
click at [620, 314] on icon "Next image" at bounding box center [618, 318] width 14 height 14
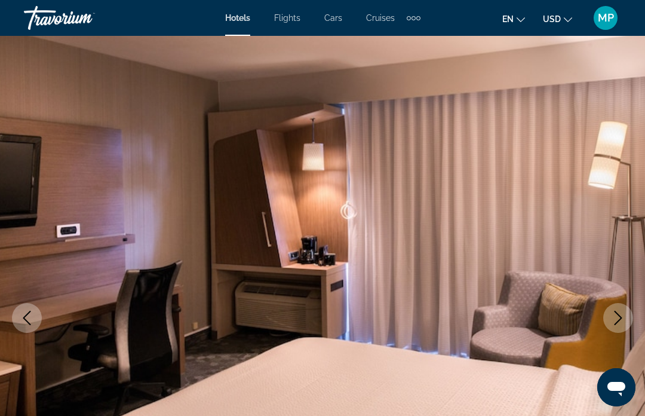
click at [617, 316] on icon "Next image" at bounding box center [618, 318] width 14 height 14
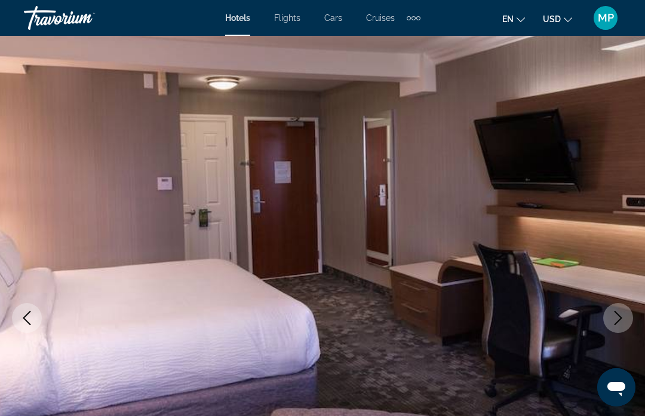
click at [618, 321] on icon "Next image" at bounding box center [618, 318] width 14 height 14
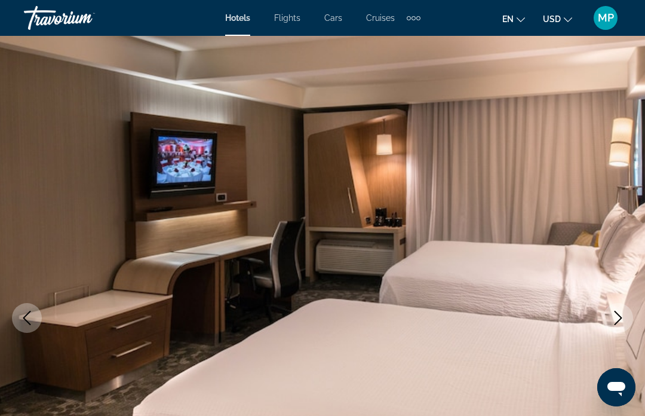
click at [618, 320] on icon "Next image" at bounding box center [618, 318] width 14 height 14
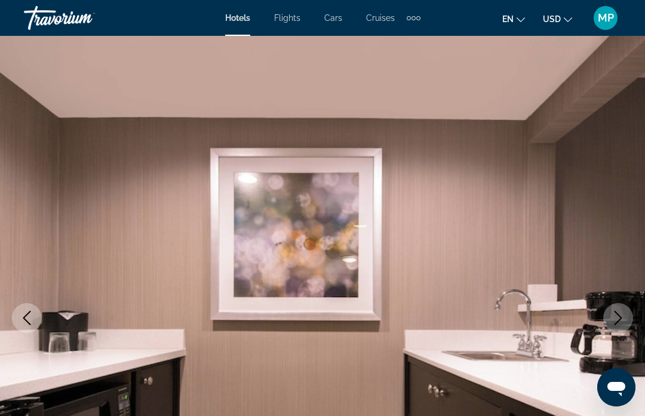
click at [614, 321] on icon "Next image" at bounding box center [618, 318] width 14 height 14
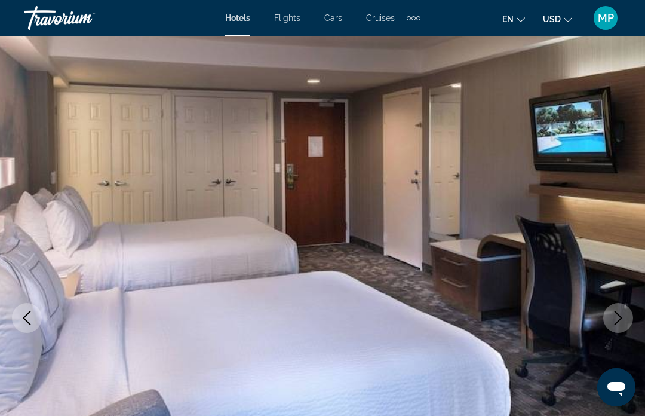
click at [623, 320] on icon "Next image" at bounding box center [618, 318] width 14 height 14
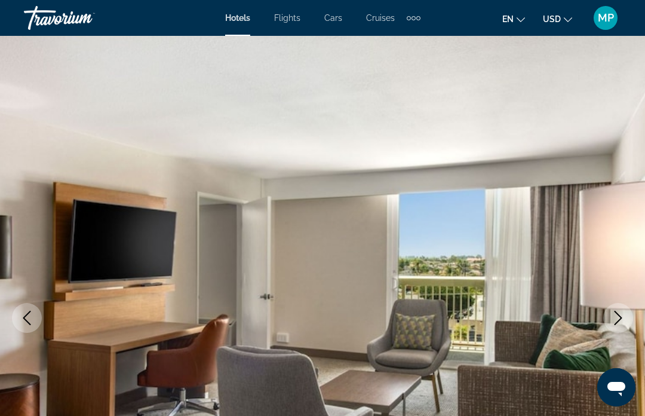
click at [621, 321] on icon "Next image" at bounding box center [618, 318] width 14 height 14
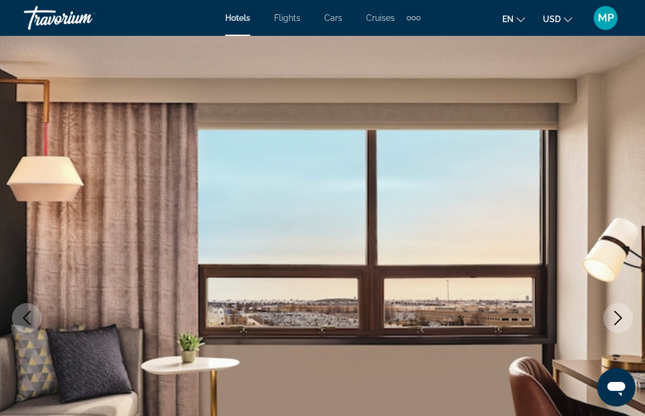
click at [622, 321] on icon "Next image" at bounding box center [618, 318] width 14 height 14
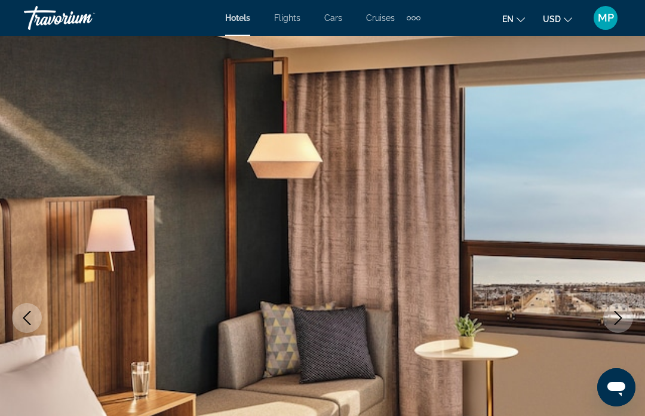
click at [618, 319] on icon "Next image" at bounding box center [618, 318] width 14 height 14
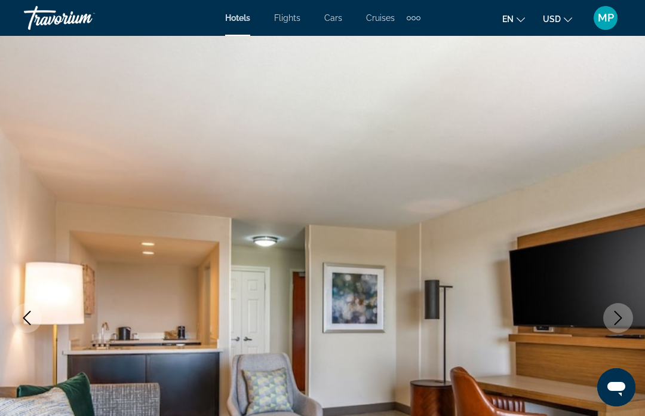
click at [620, 318] on icon "Next image" at bounding box center [618, 318] width 14 height 14
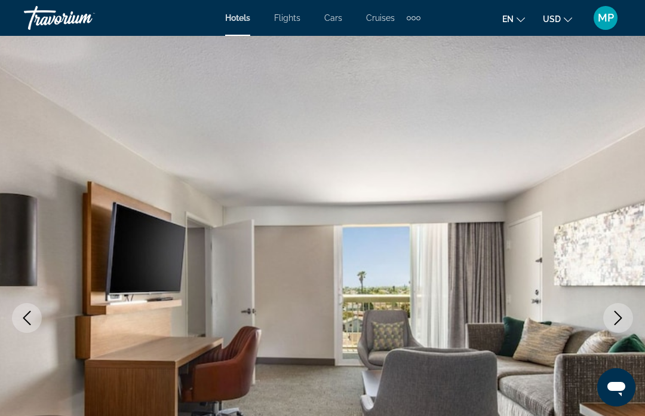
click at [618, 320] on icon "Next image" at bounding box center [618, 318] width 14 height 14
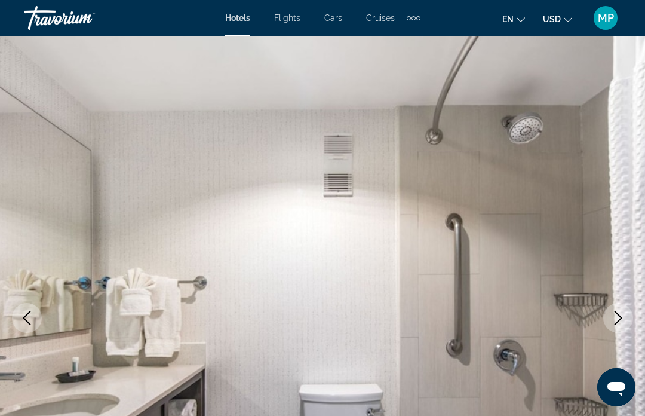
click at [613, 319] on icon "Next image" at bounding box center [618, 318] width 14 height 14
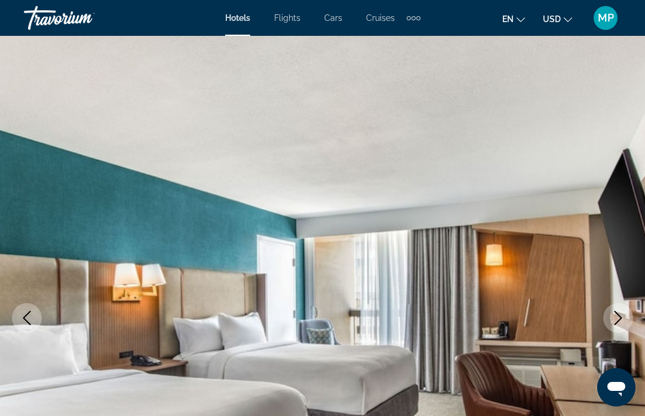
click at [617, 317] on icon "Next image" at bounding box center [618, 318] width 14 height 14
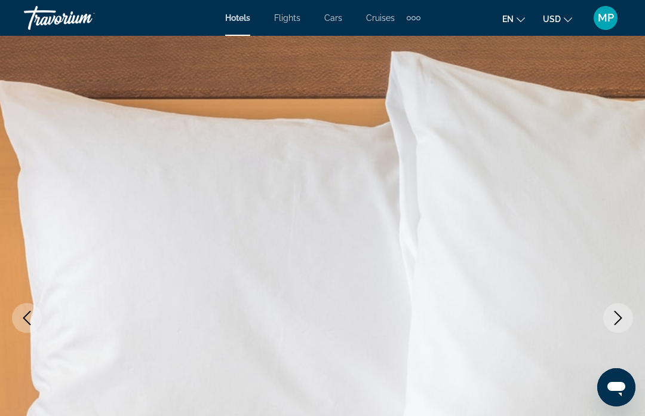
click at [615, 312] on icon "Next image" at bounding box center [618, 318] width 14 height 14
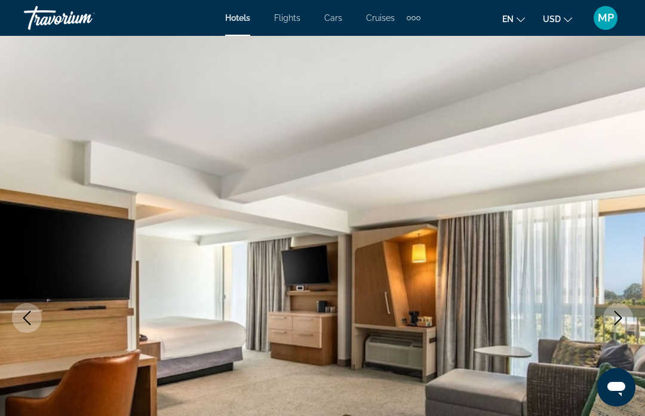
click at [617, 317] on icon "Next image" at bounding box center [618, 318] width 14 height 14
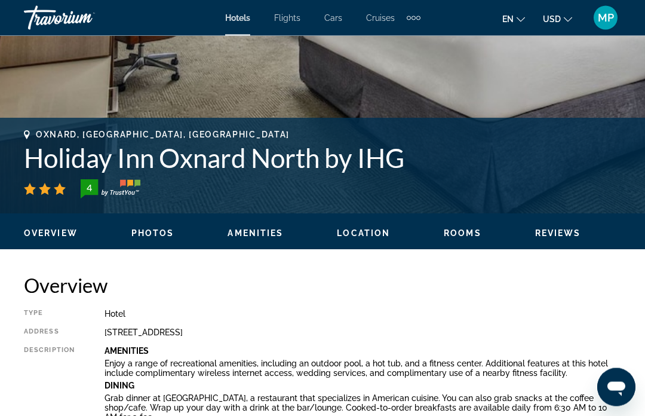
scroll to position [401, 0]
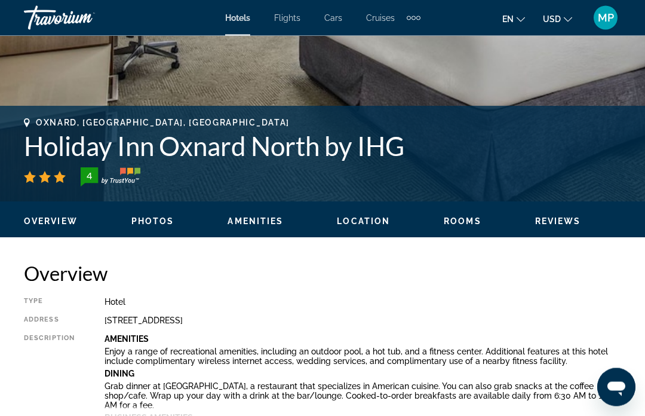
click at [263, 223] on span "Amenities" at bounding box center [256, 222] width 56 height 10
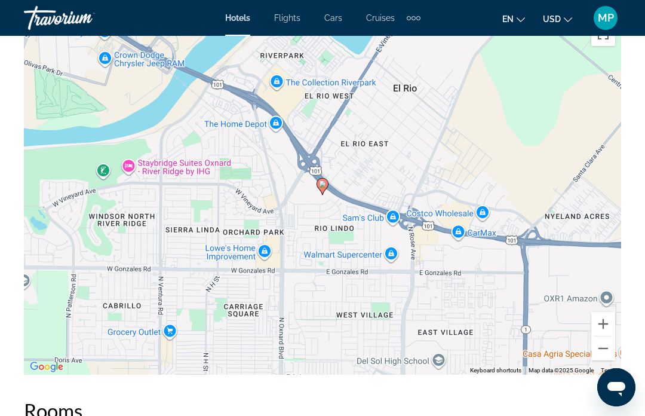
scroll to position [1384, 0]
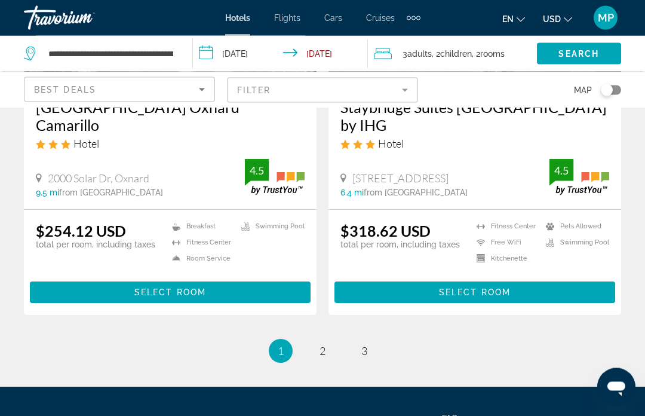
scroll to position [2530, 0]
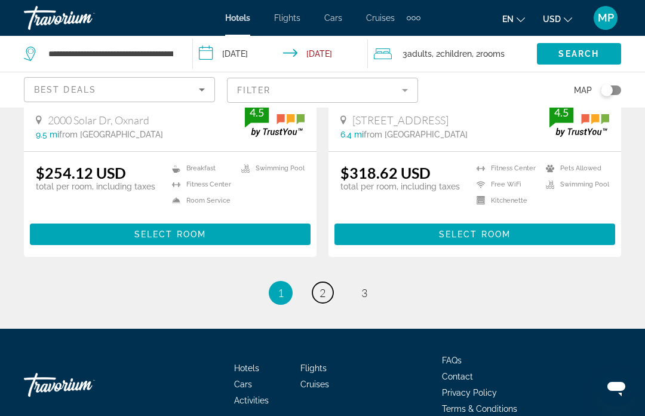
click at [321, 286] on span "2" at bounding box center [323, 292] width 6 height 13
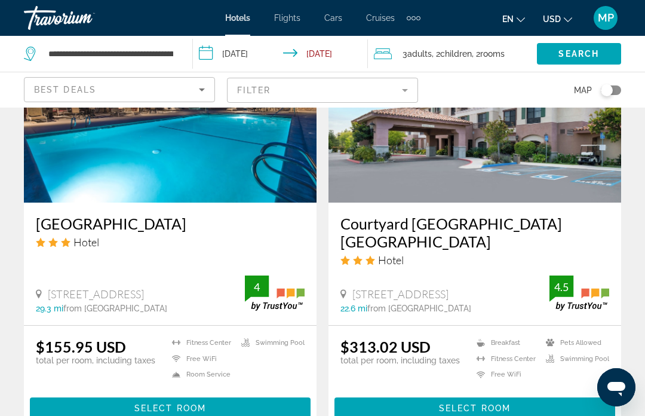
scroll to position [2529, 0]
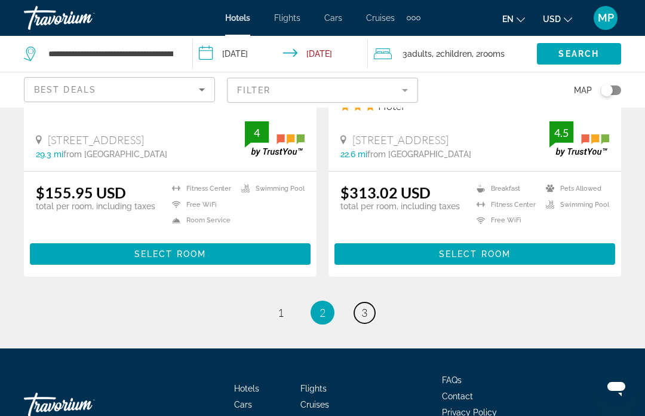
click at [365, 306] on span "3" at bounding box center [364, 312] width 6 height 13
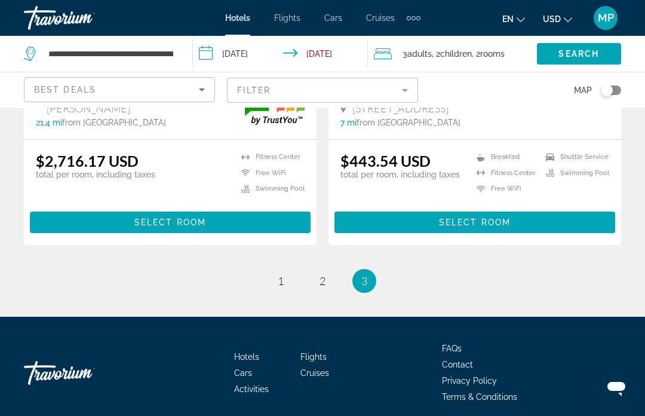
scroll to position [1630, 0]
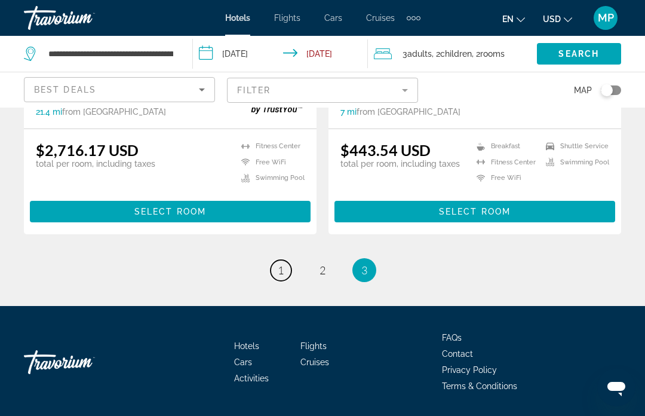
click at [283, 277] on span "1" at bounding box center [281, 269] width 6 height 13
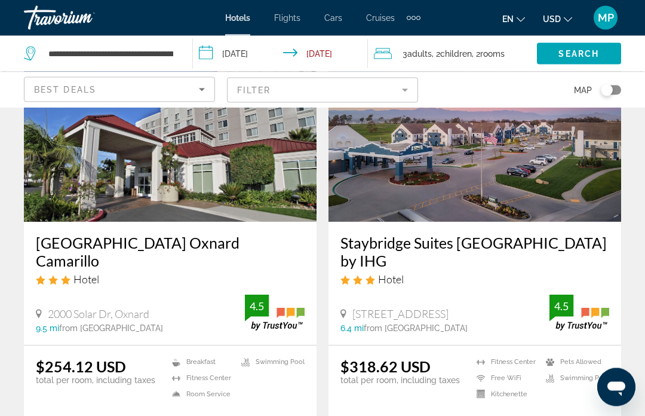
scroll to position [2337, 0]
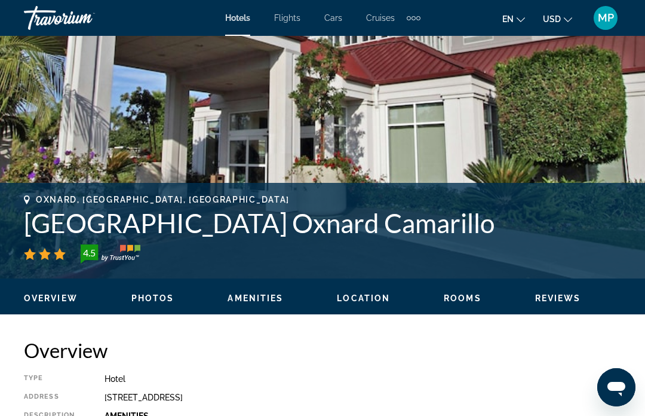
click at [271, 298] on span "Amenities" at bounding box center [256, 298] width 56 height 10
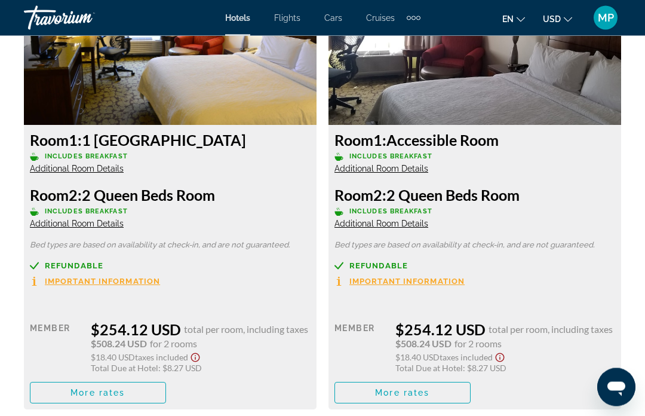
scroll to position [2377, 0]
